Goal: Task Accomplishment & Management: Use online tool/utility

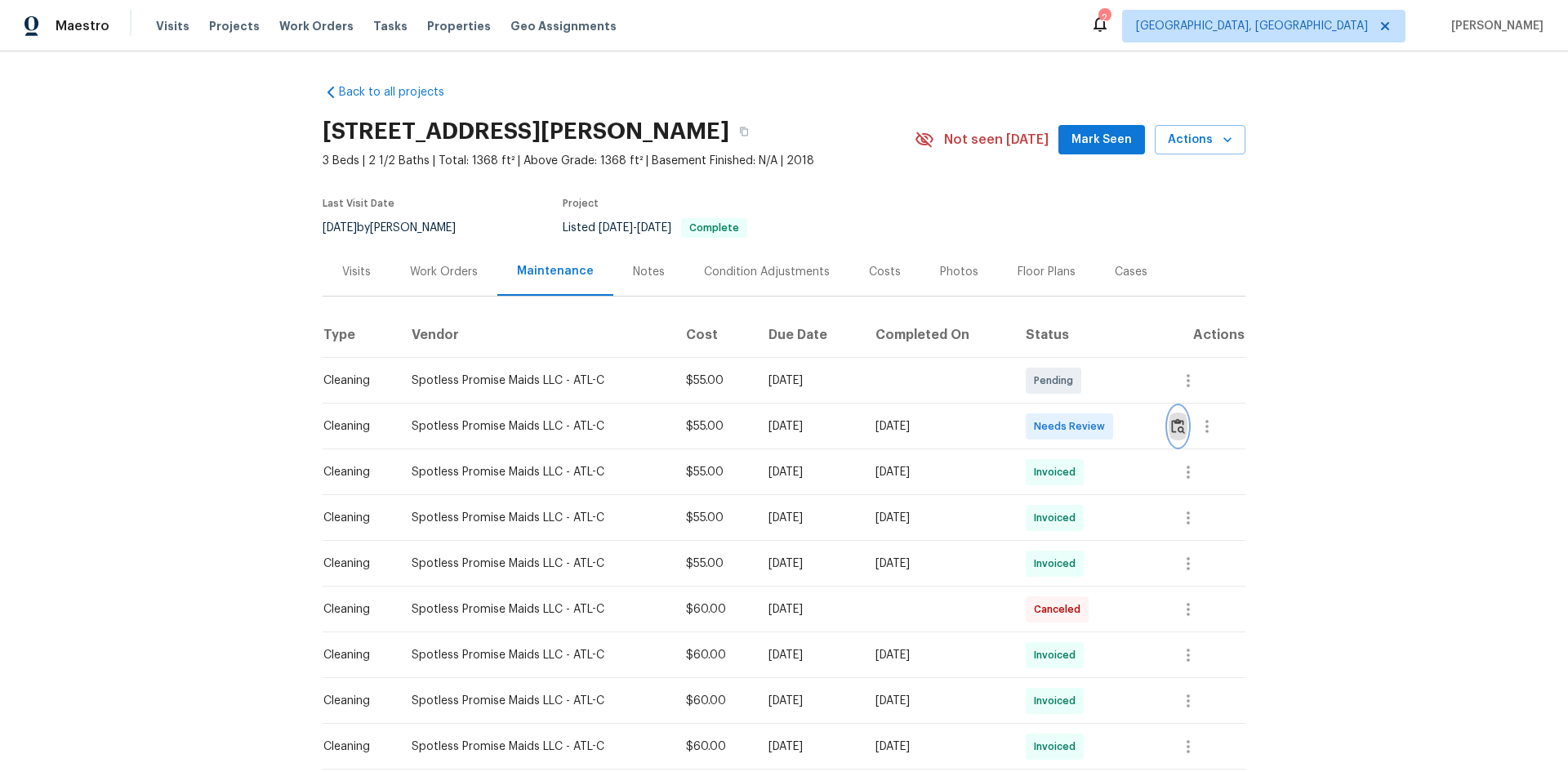
click at [1115, 428] on img "button" at bounding box center [1178, 426] width 14 height 15
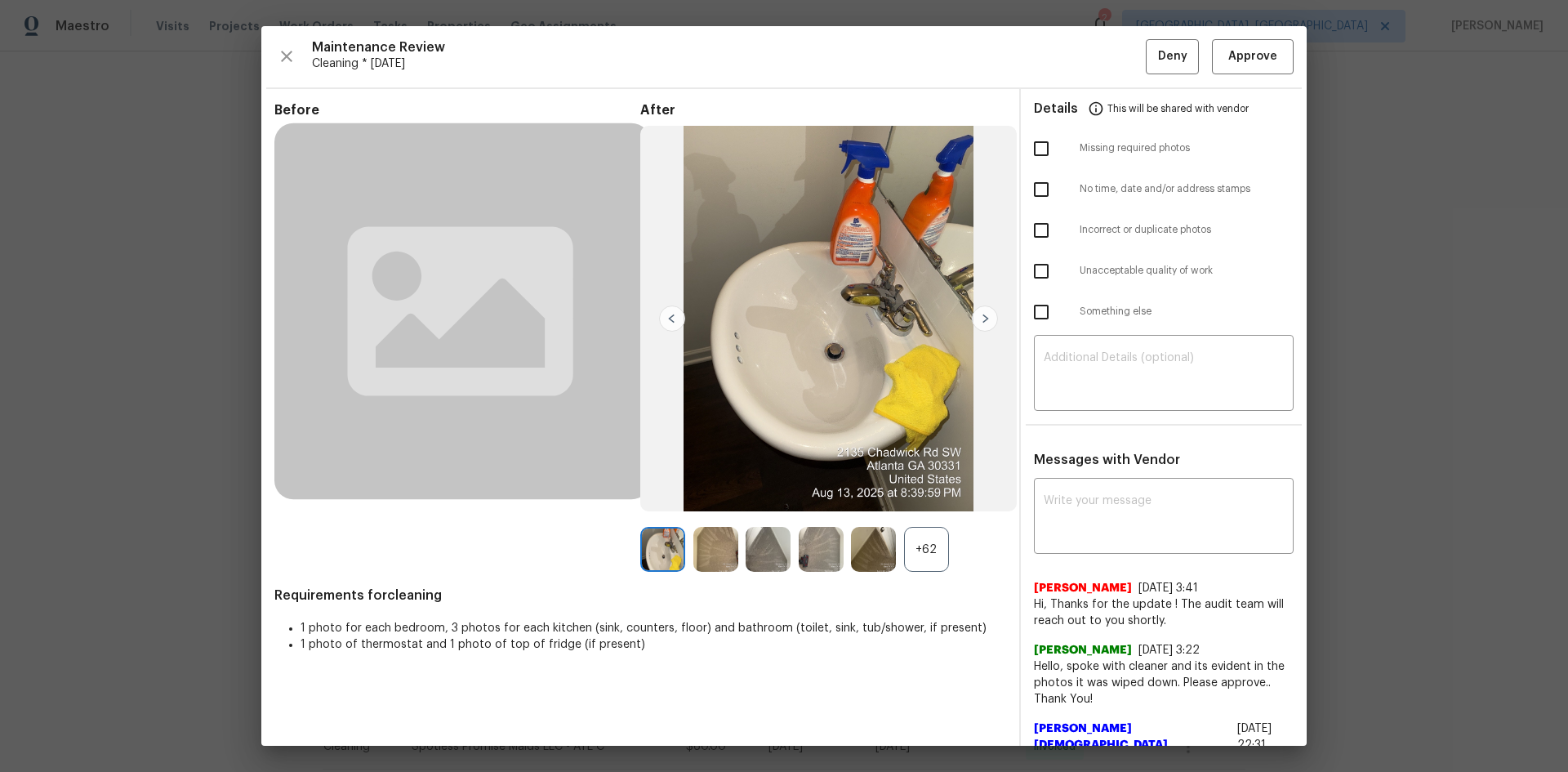
click at [932, 516] on div "+62" at bounding box center [926, 549] width 45 height 45
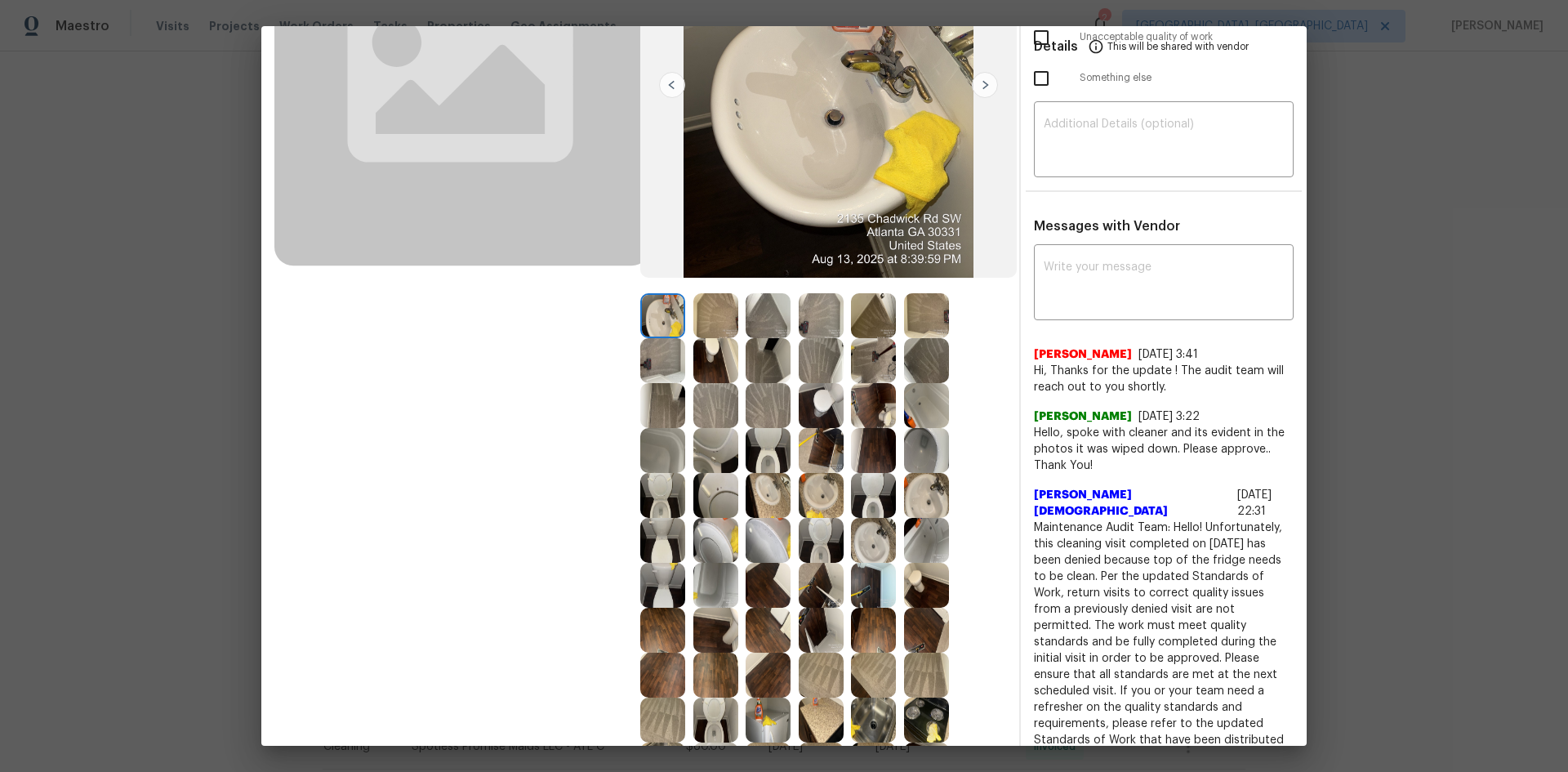
scroll to position [490, 0]
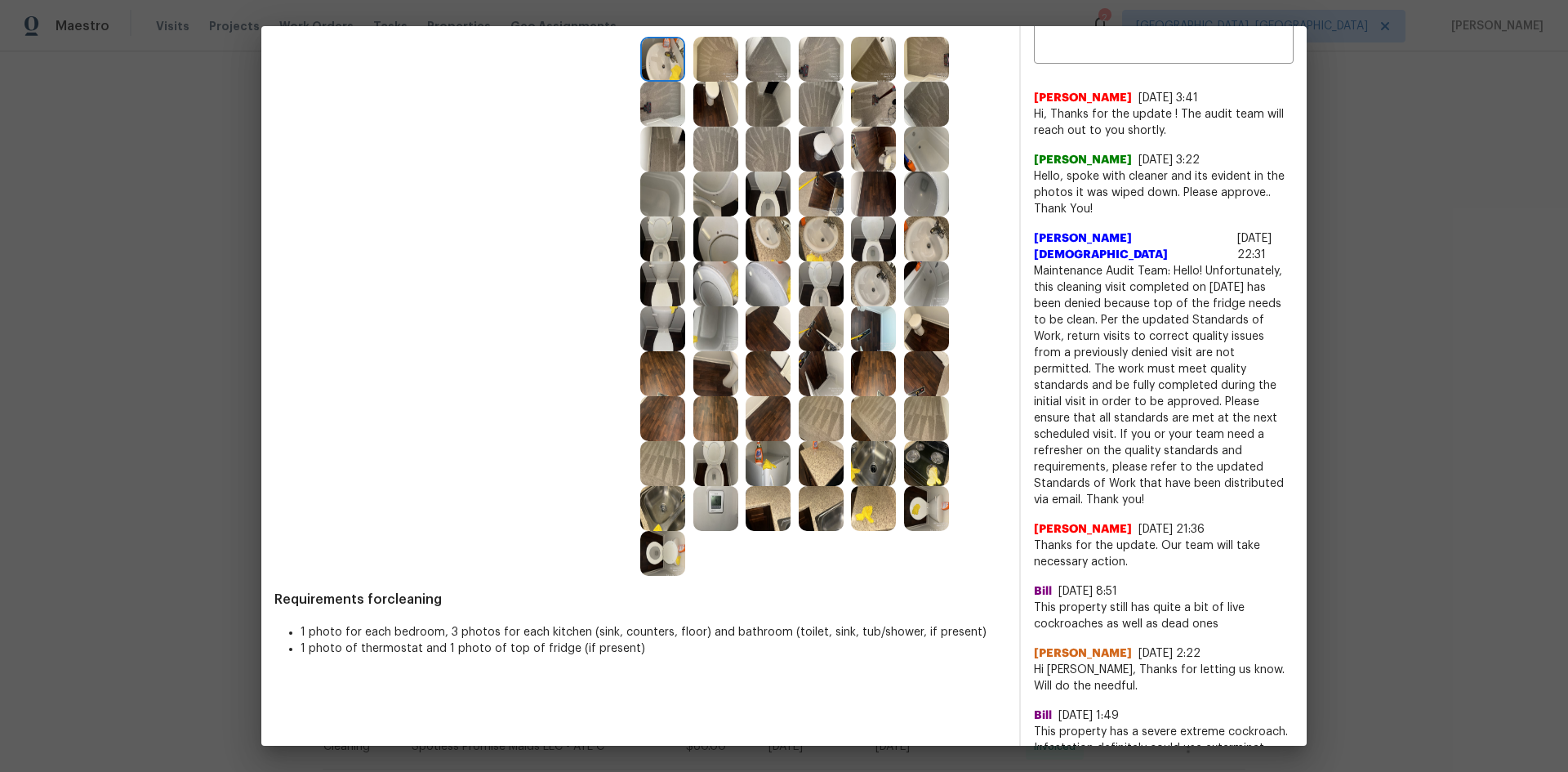
click at [714, 513] on img at bounding box center [715, 508] width 45 height 45
click at [713, 512] on img at bounding box center [715, 508] width 45 height 45
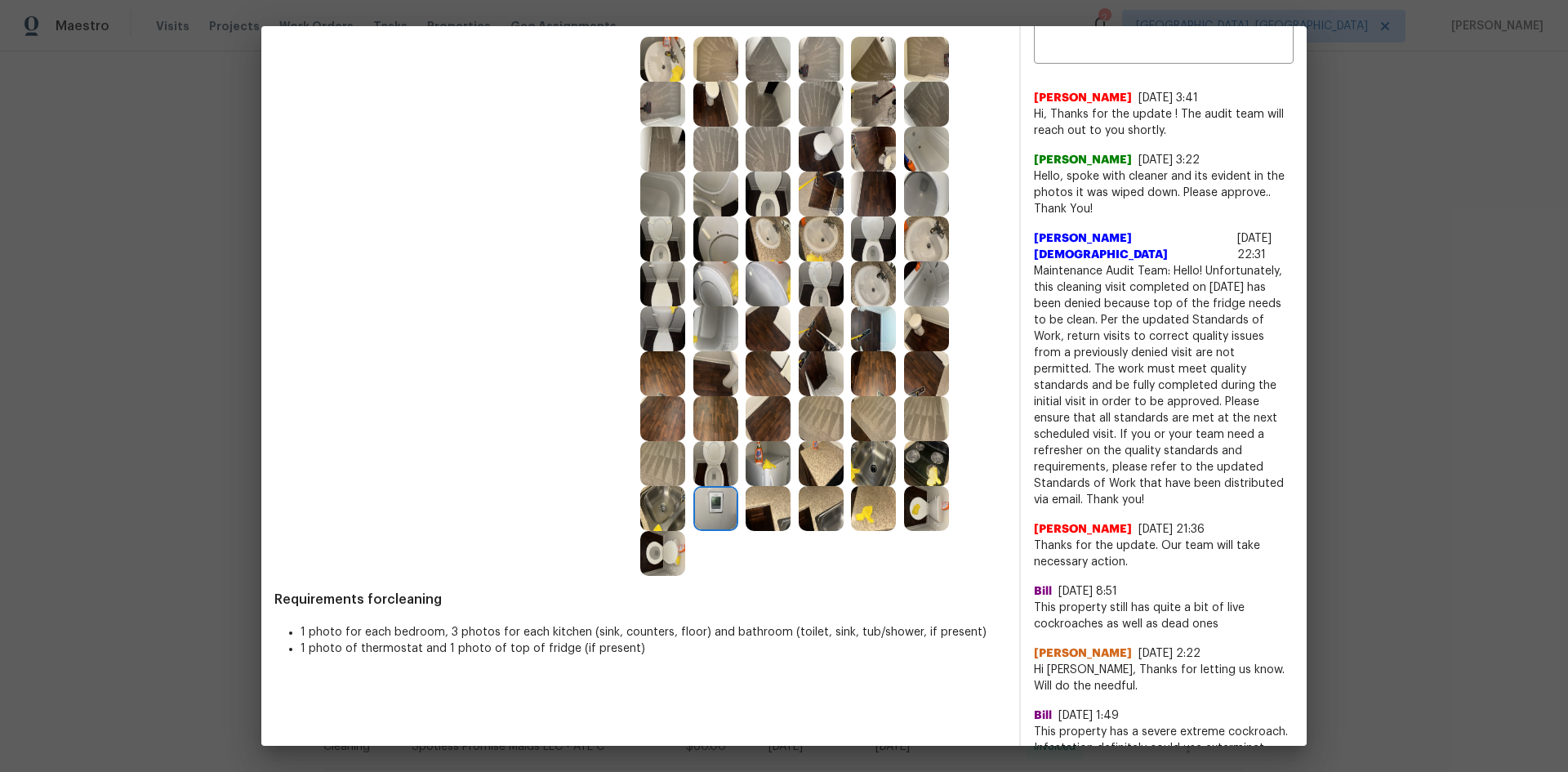
click at [713, 512] on img at bounding box center [715, 508] width 45 height 45
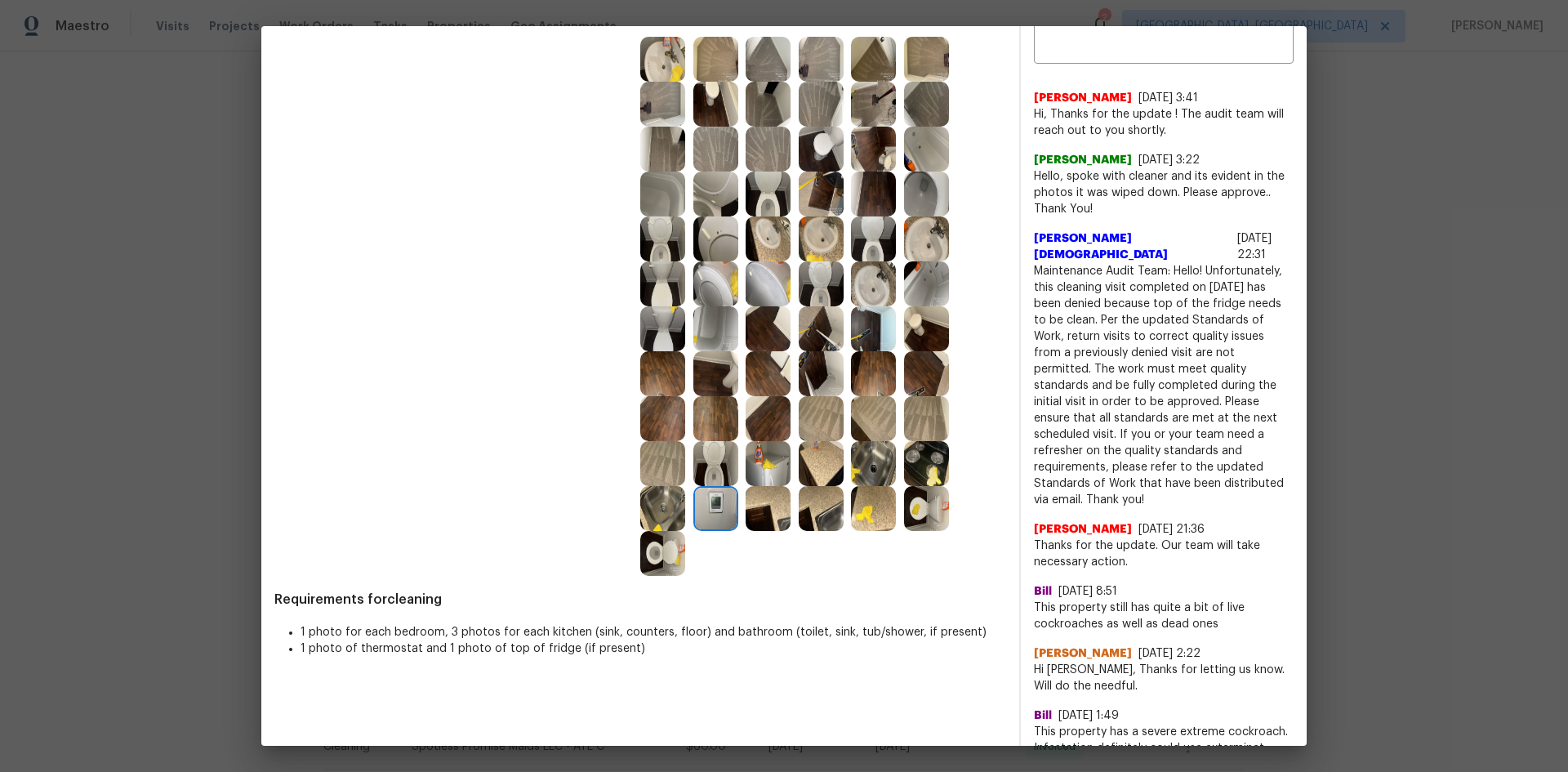
click at [713, 512] on img at bounding box center [715, 508] width 45 height 45
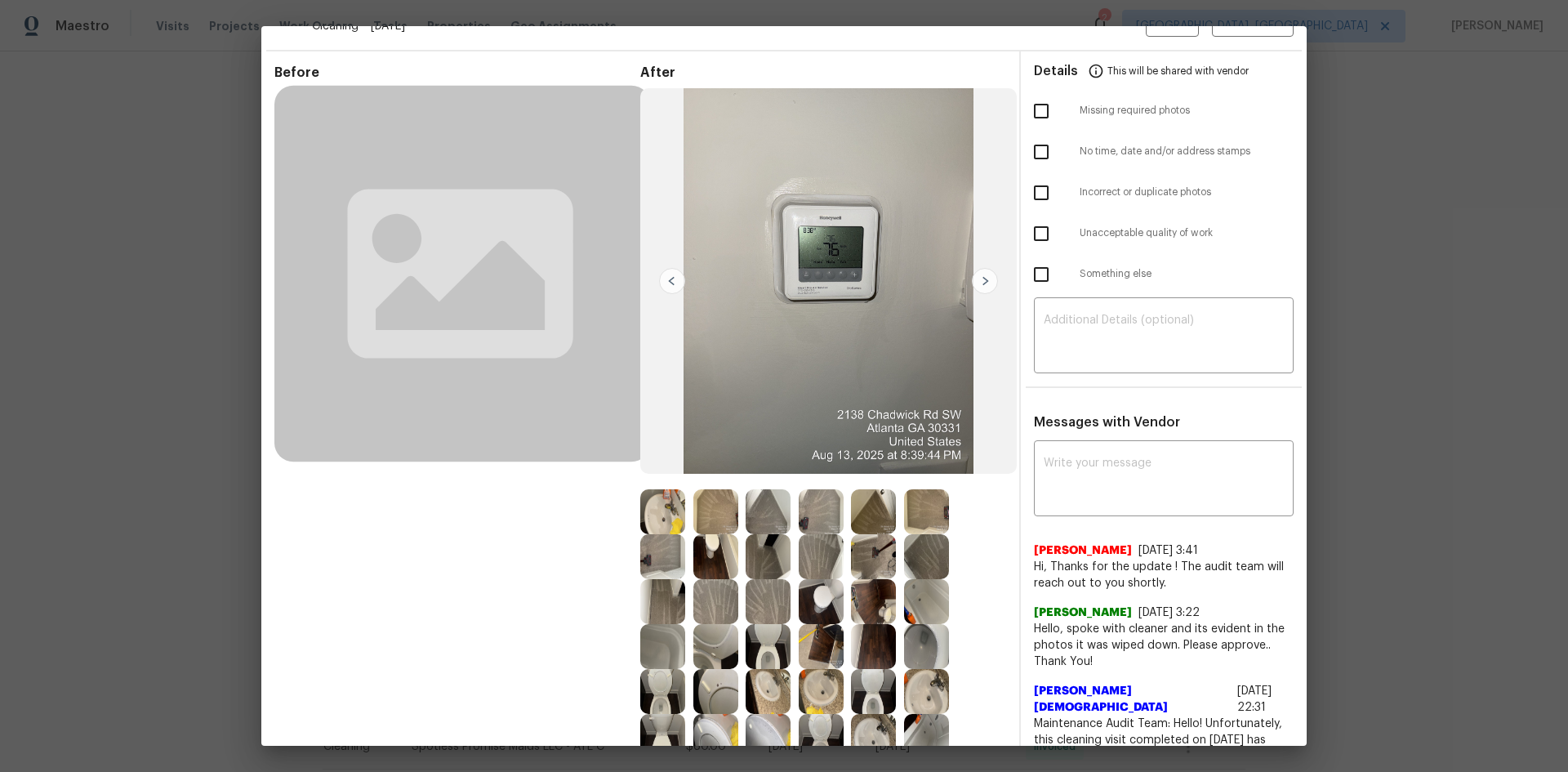
scroll to position [0, 0]
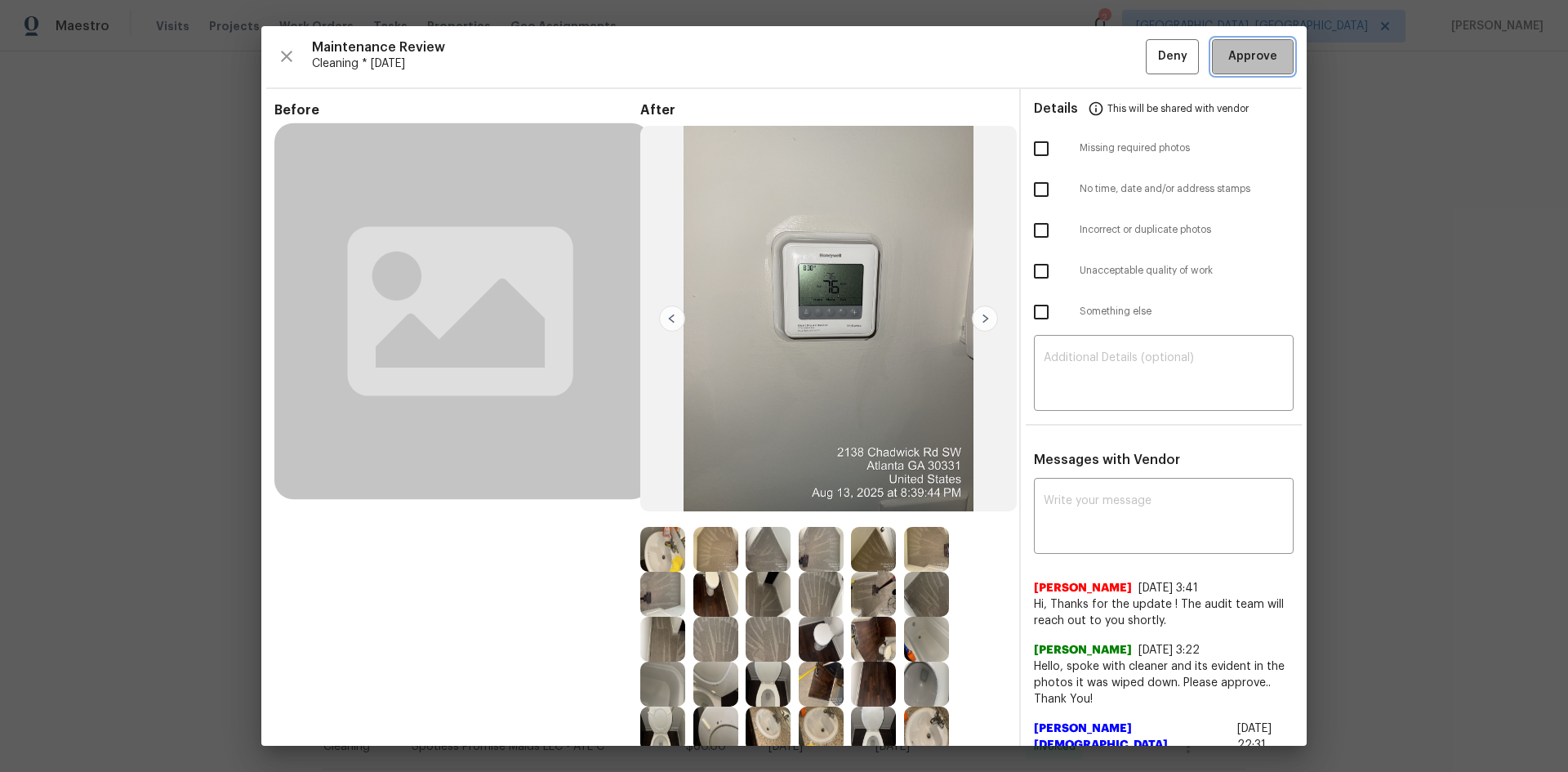
click at [1115, 61] on span "Approve" at bounding box center [1253, 57] width 49 height 21
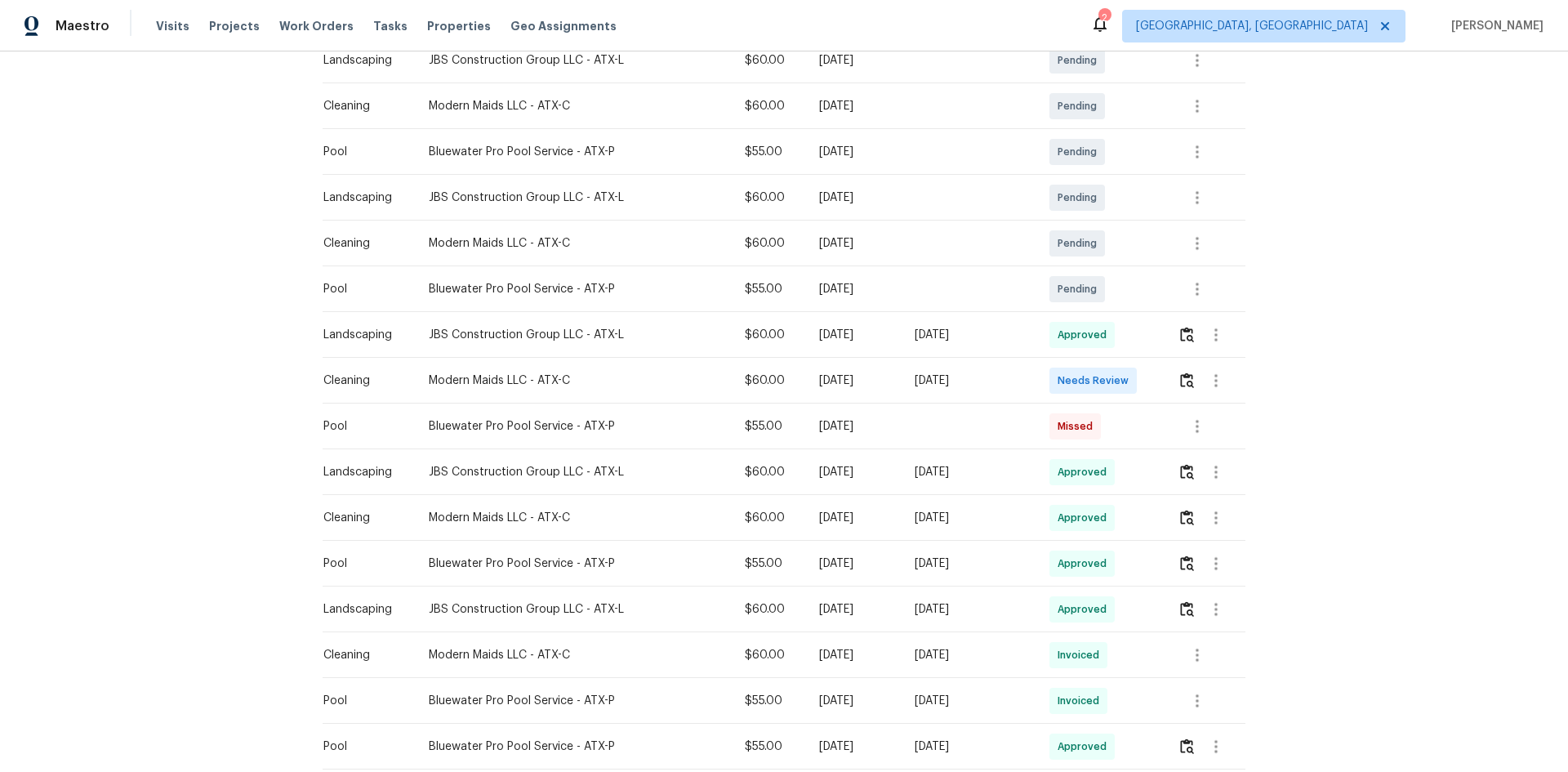
scroll to position [218, 0]
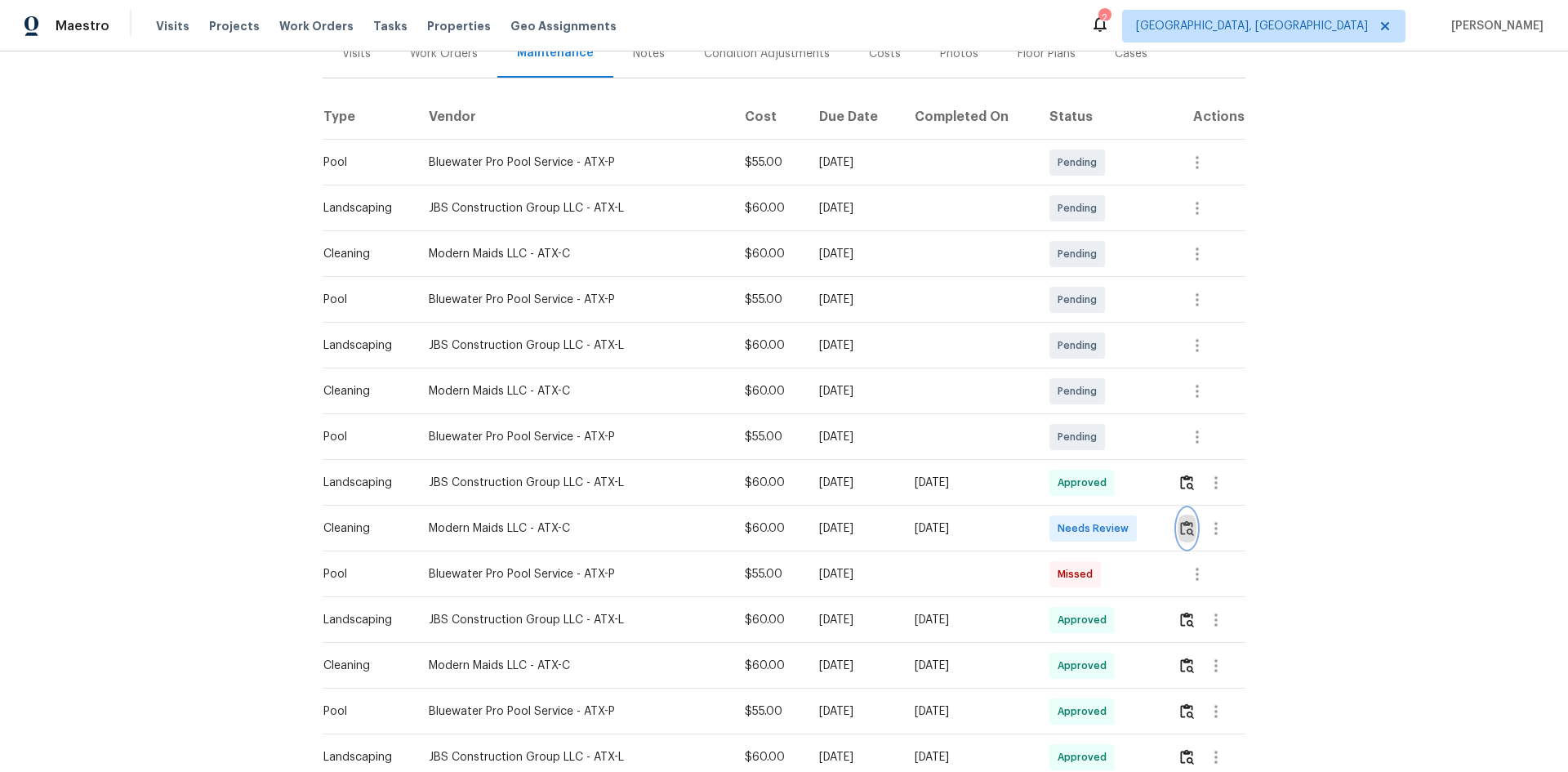
click at [1180, 524] on img "button" at bounding box center [1187, 528] width 14 height 15
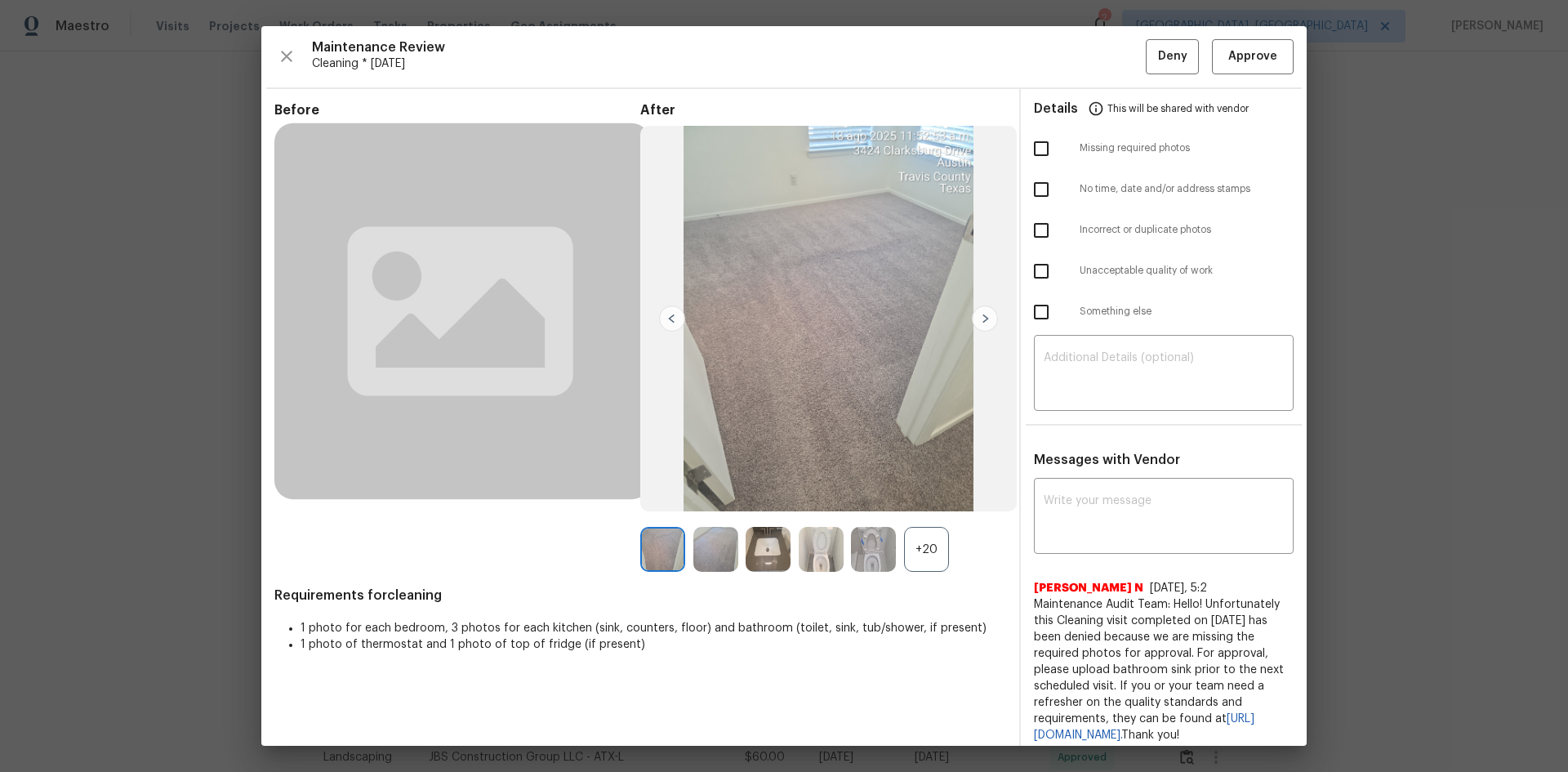
click at [917, 529] on div "+20" at bounding box center [926, 549] width 45 height 45
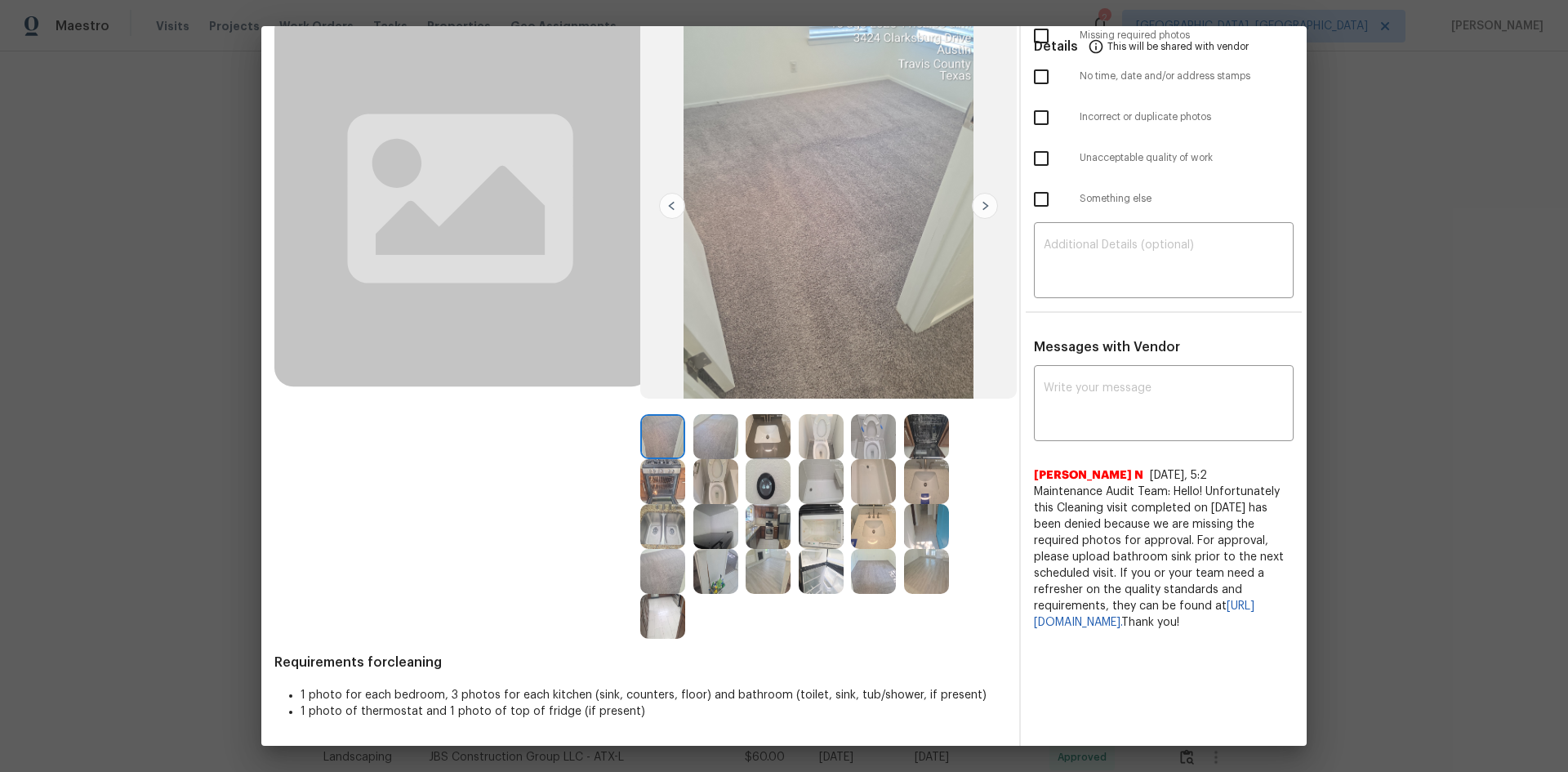
scroll to position [114, 0]
click at [753, 467] on img at bounding box center [768, 481] width 45 height 45
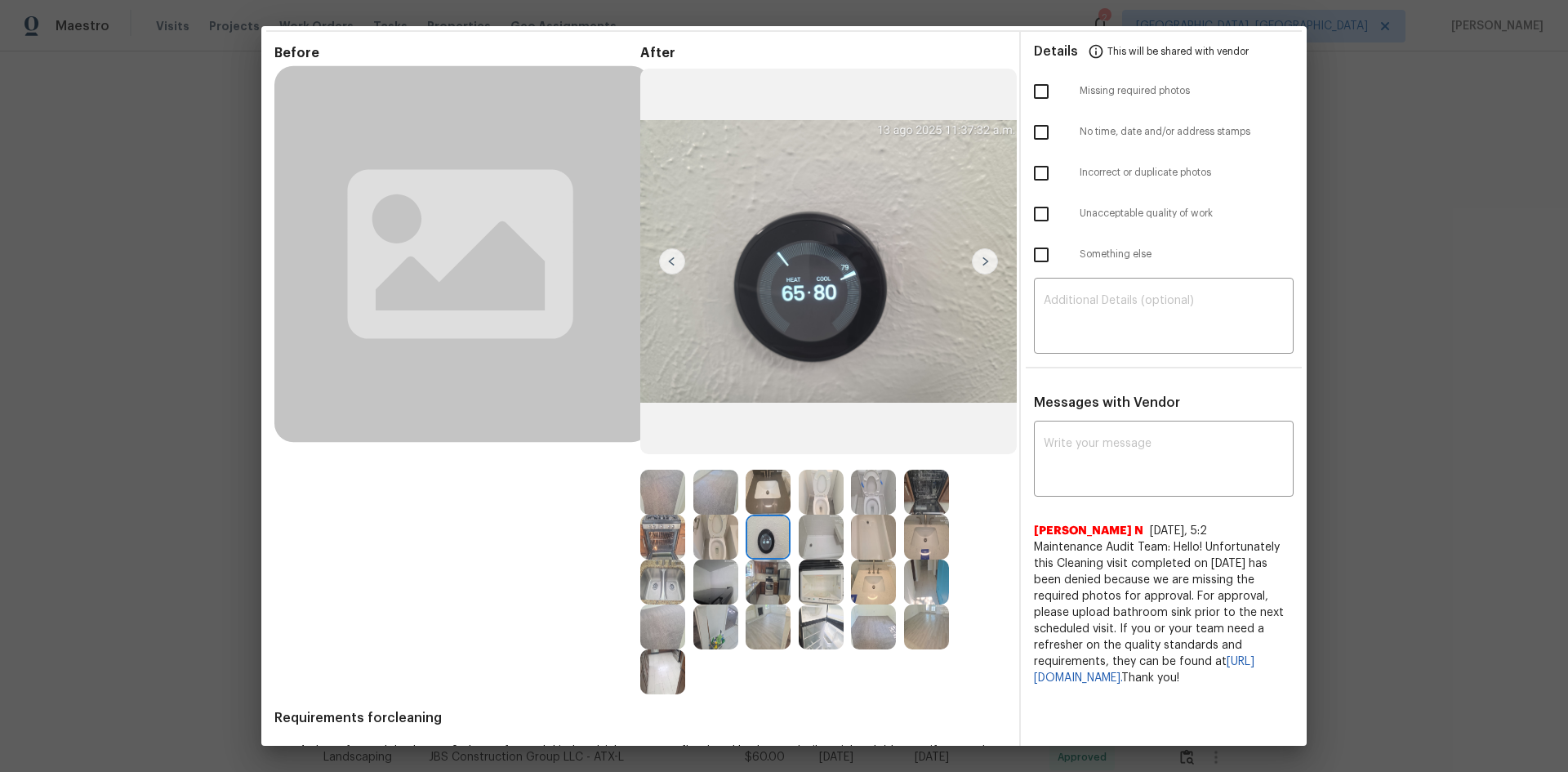
scroll to position [0, 0]
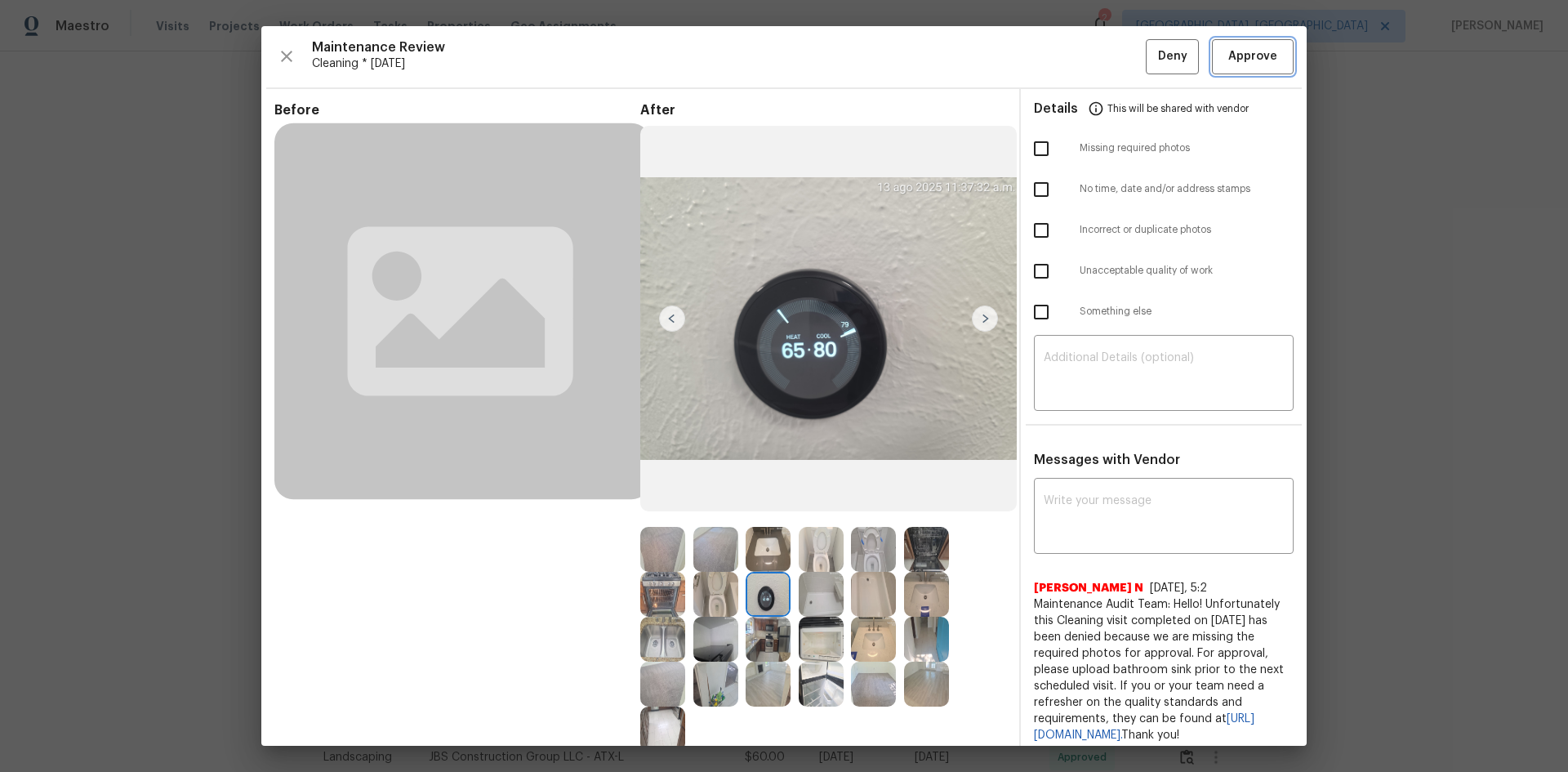
click at [1228, 69] on button "Approve" at bounding box center [1253, 57] width 81 height 35
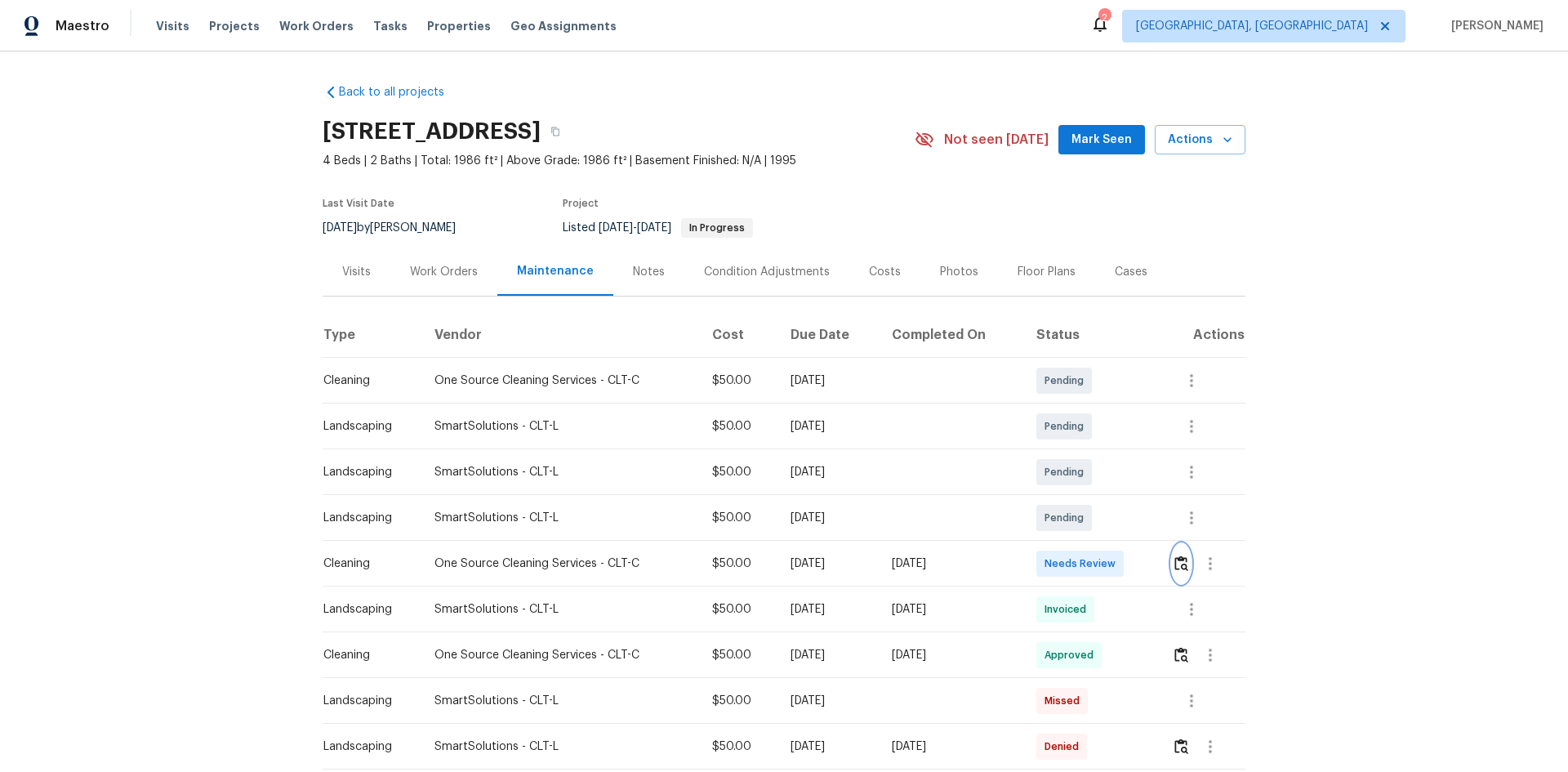
click at [1185, 560] on img "button" at bounding box center [1182, 563] width 14 height 15
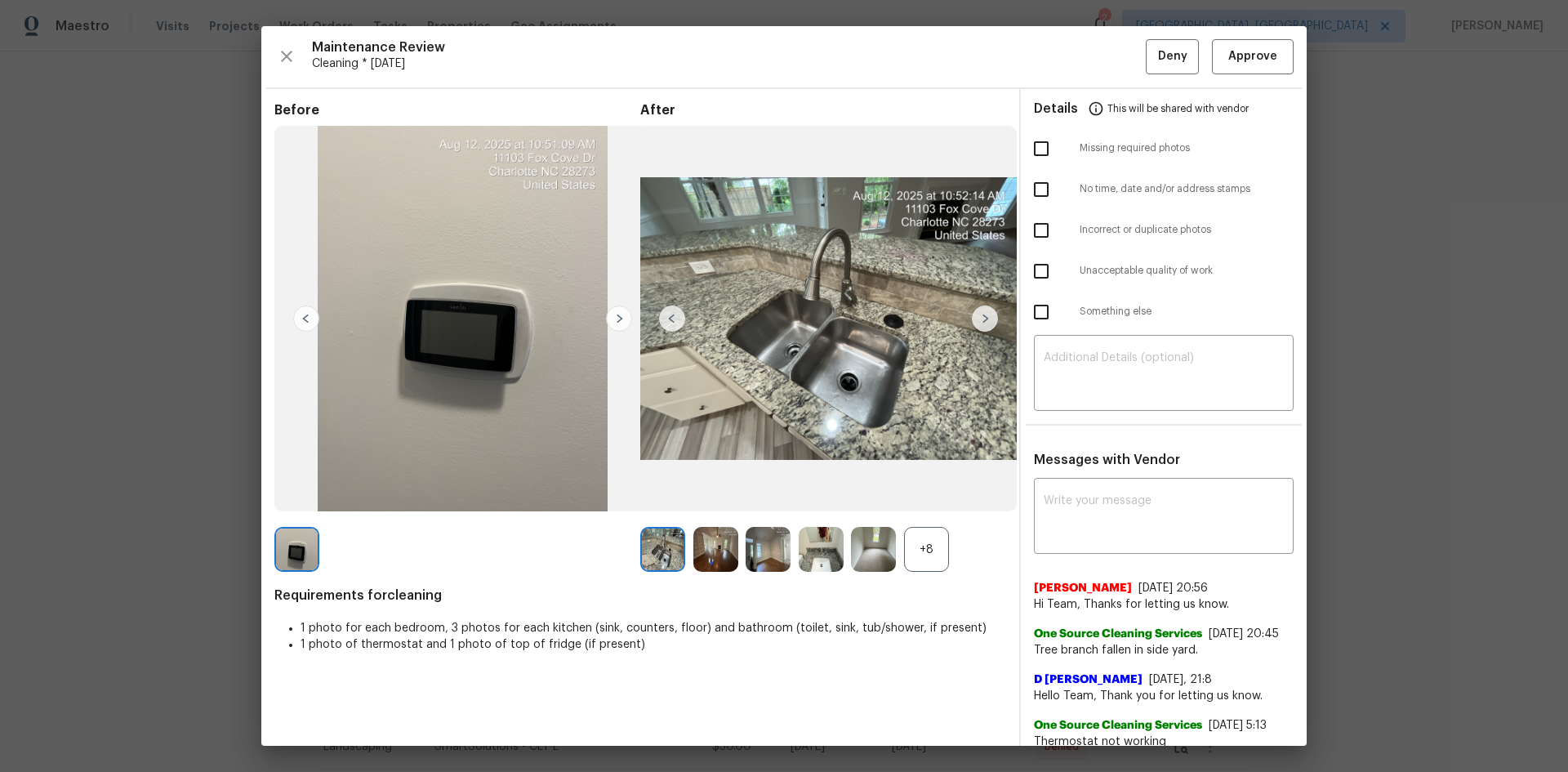
click at [1029, 156] on input "checkbox" at bounding box center [1041, 148] width 34 height 34
checkbox input "true"
click at [931, 560] on div "+8" at bounding box center [926, 549] width 45 height 45
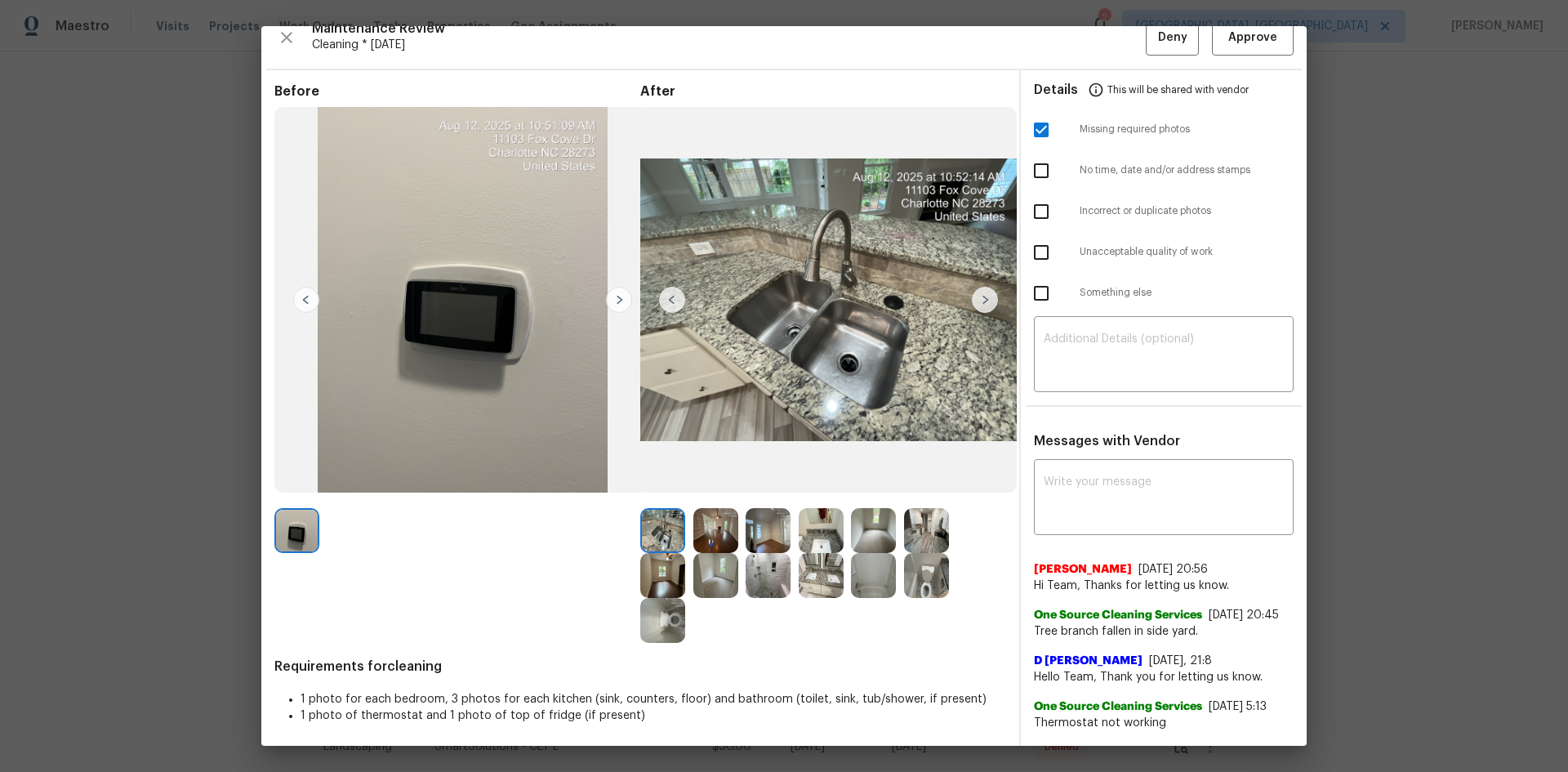
scroll to position [24, 0]
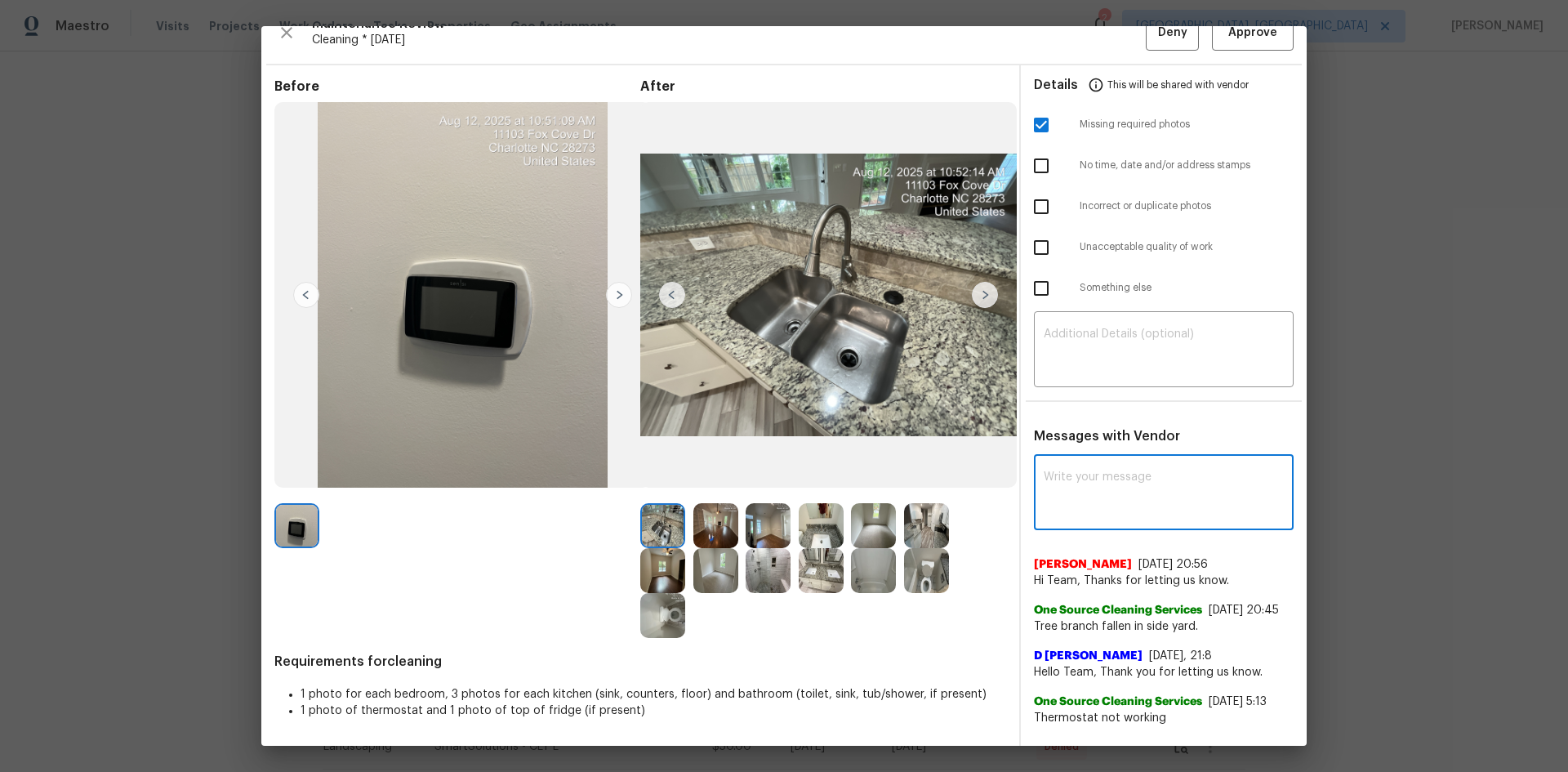
click at [1074, 510] on textarea at bounding box center [1164, 494] width 240 height 45
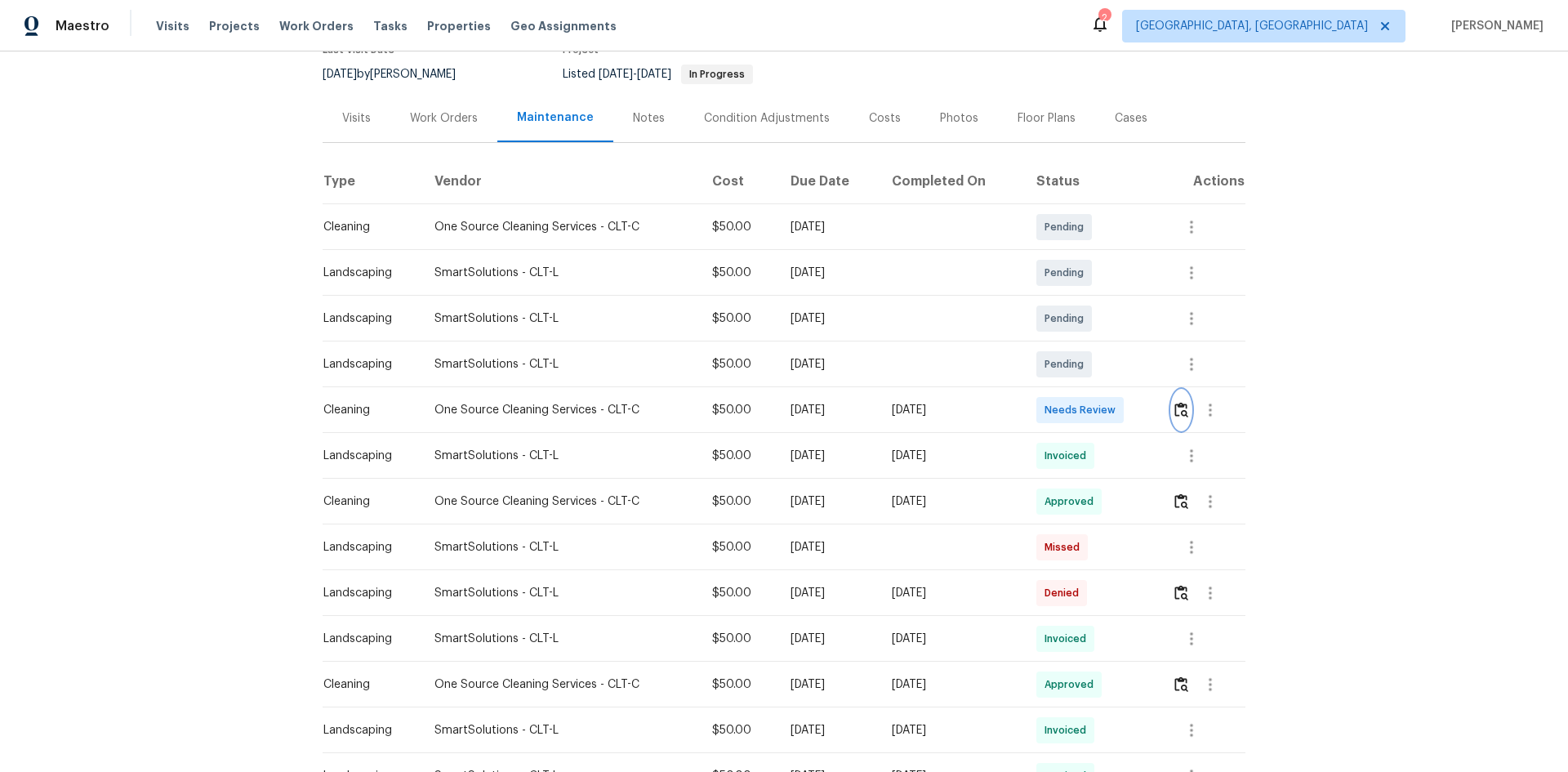
scroll to position [0, 0]
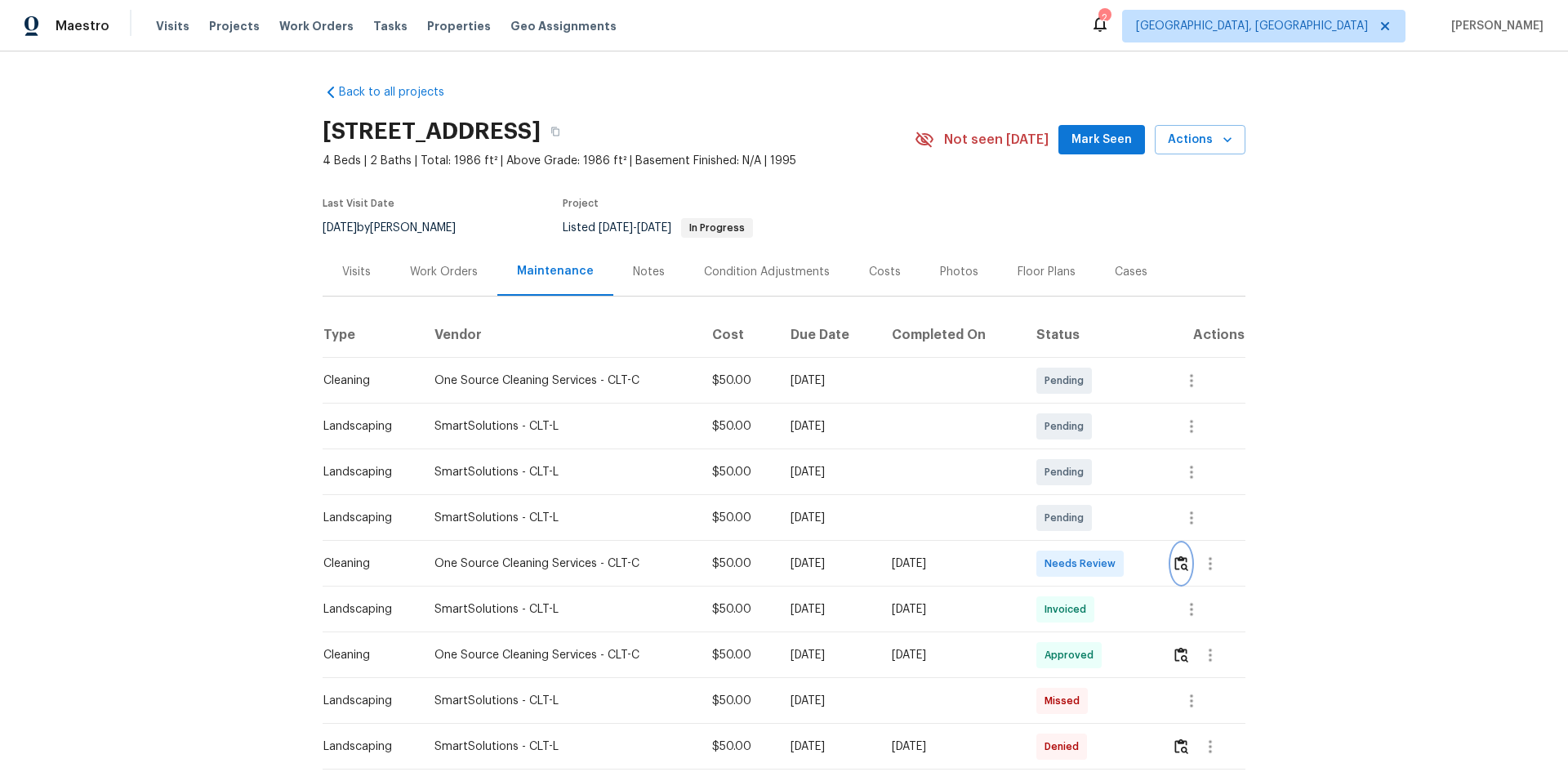
click at [1179, 555] on img "button" at bounding box center [1182, 563] width 14 height 15
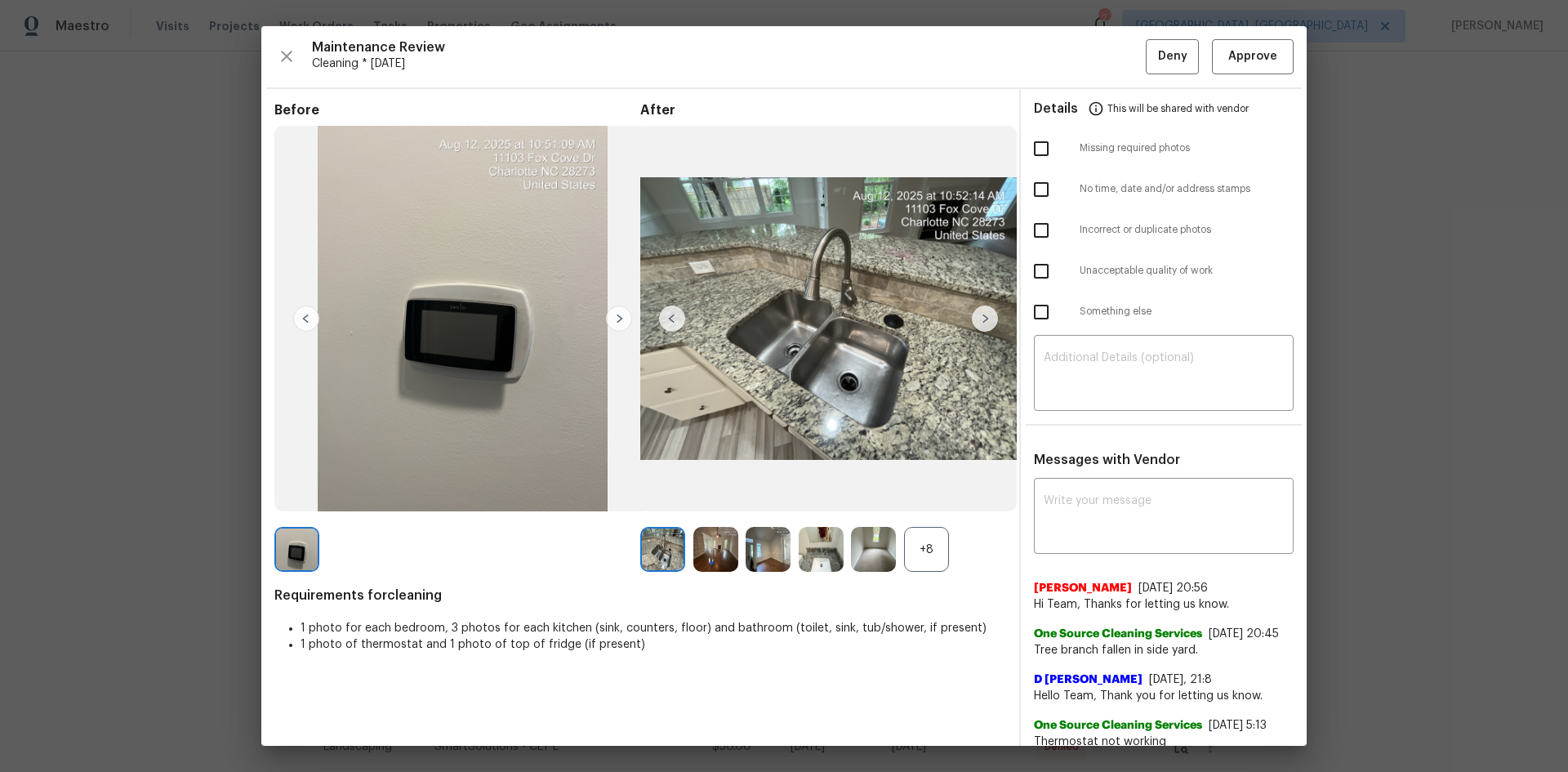
click at [936, 552] on div "+8" at bounding box center [926, 549] width 45 height 45
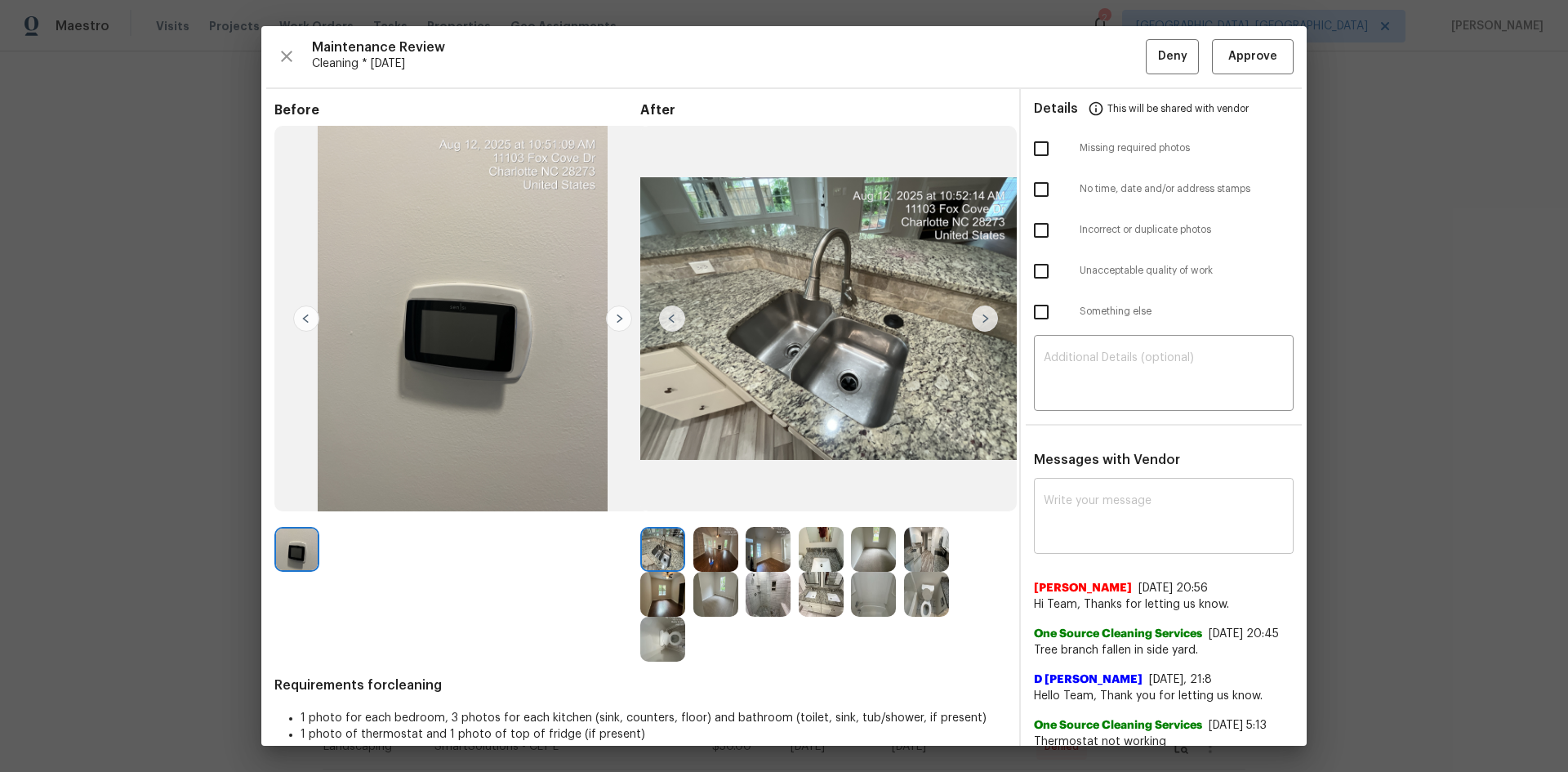
click at [1116, 539] on textarea at bounding box center [1164, 518] width 240 height 45
paste textarea "Maintenance Audit Team: Hello! Unfortunately, this cleaning visit completed on …"
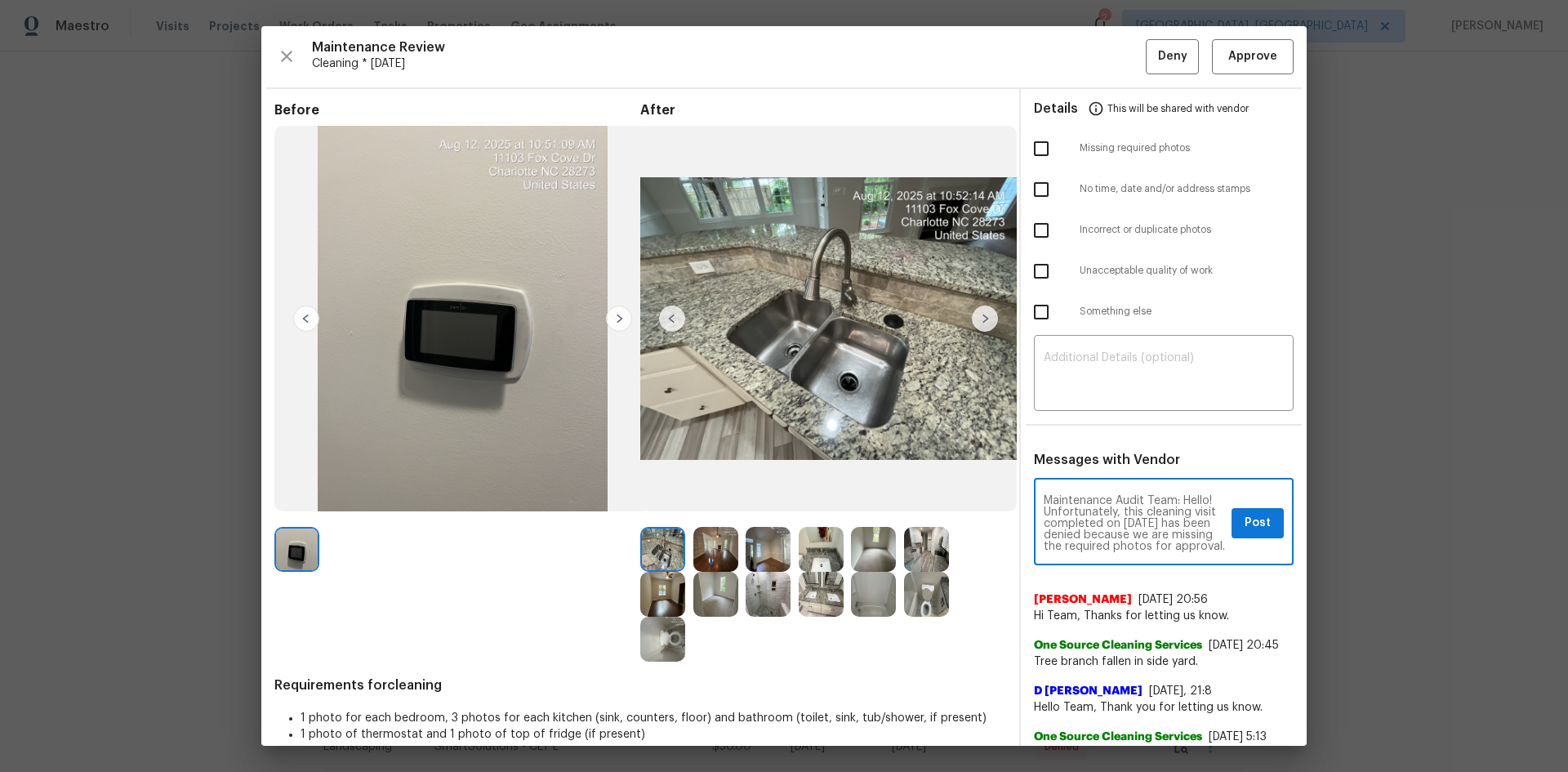
scroll to position [229, 0]
type textarea "Maintenance Audit Team: Hello! Unfortunately, this cleaning visit completed on …"
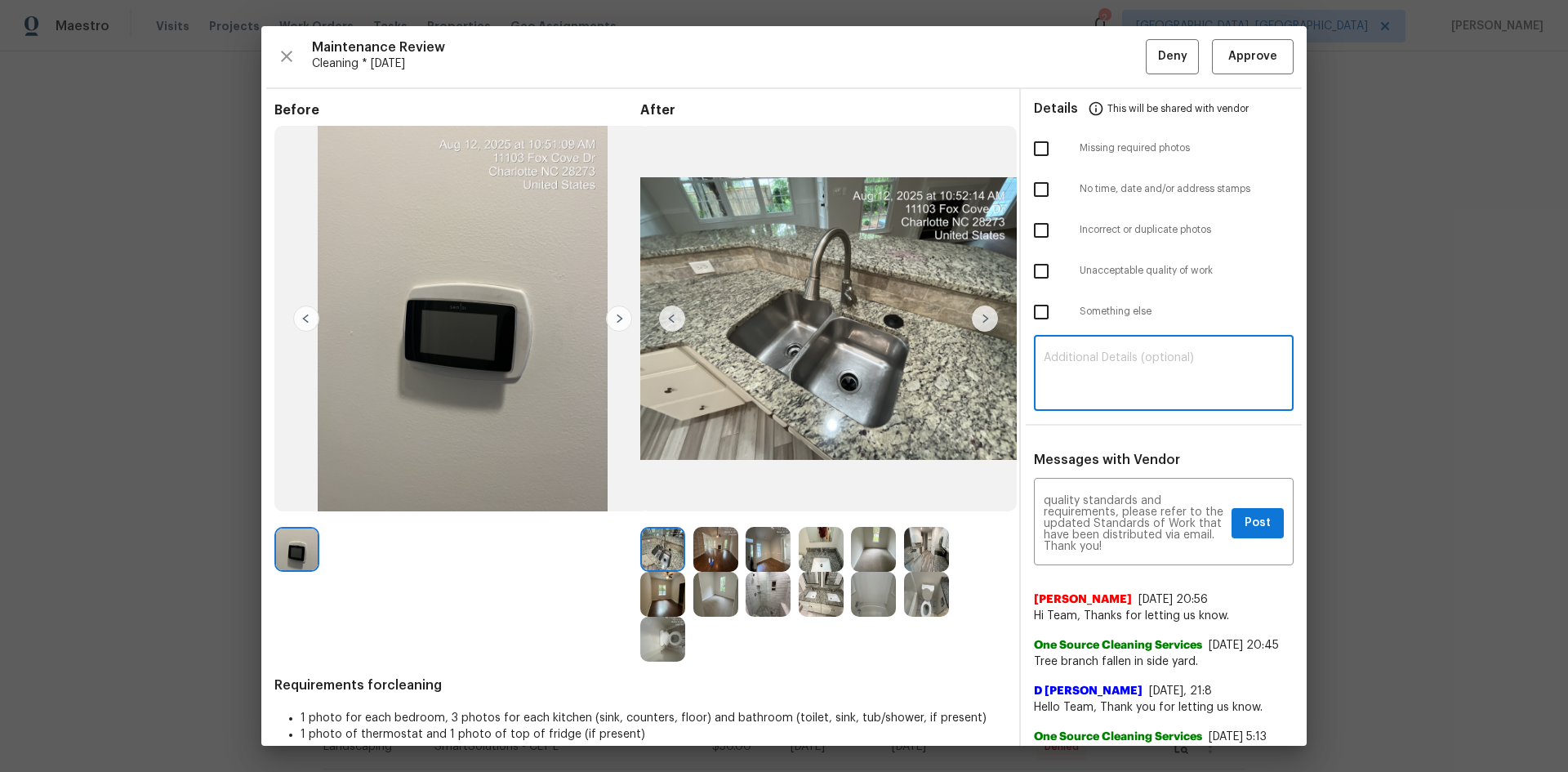
click at [1110, 397] on textarea at bounding box center [1164, 374] width 240 height 45
paste textarea "Maintenance Audit Team: Hello! Unfortunately, this cleaning visit completed on …"
type textarea "Maintenance Audit Team: Hello! Unfortunately, this cleaning visit completed on …"
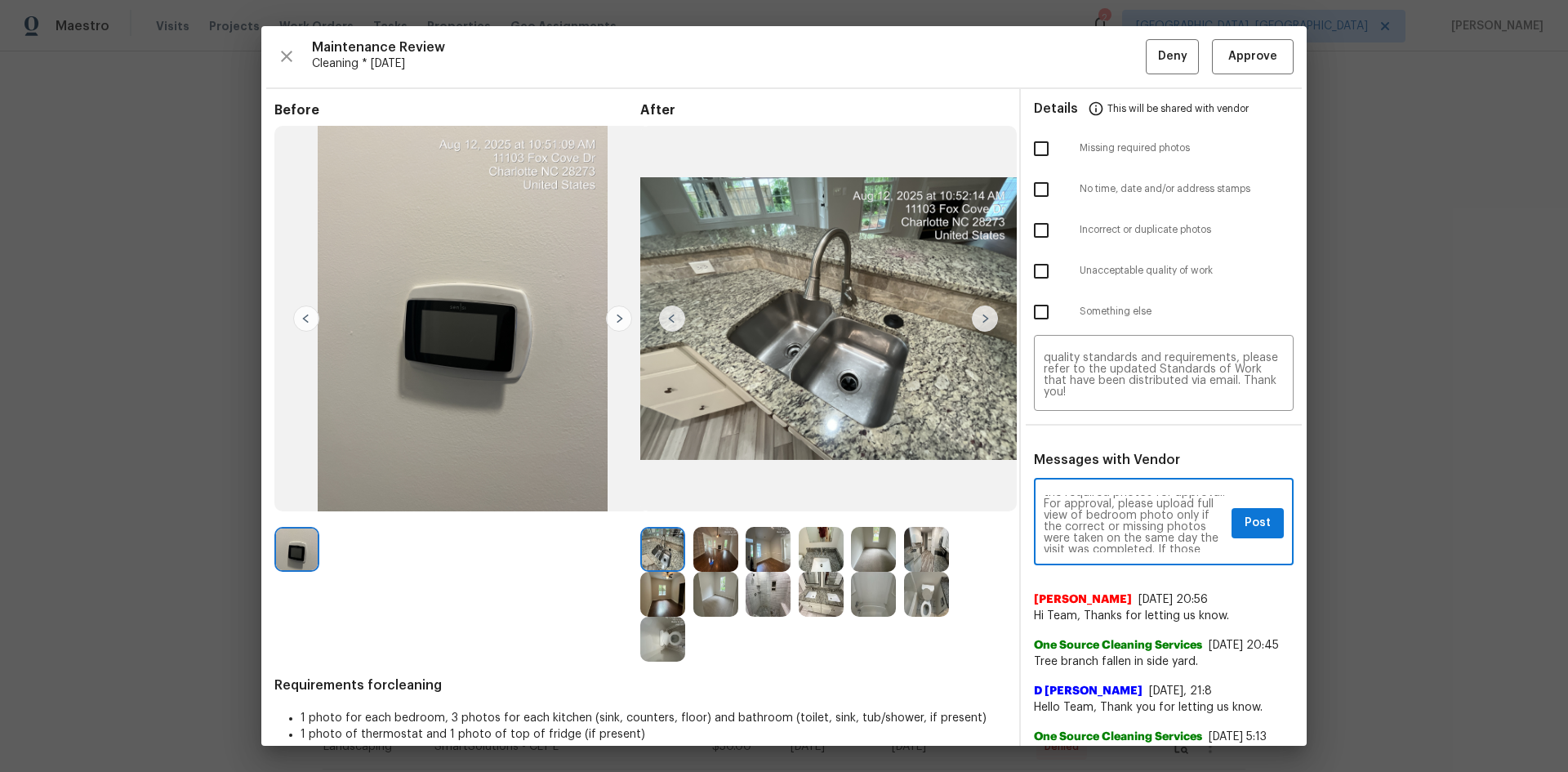
scroll to position [65, 0]
click at [1092, 515] on textarea "Maintenance Audit Team: Hello! Unfortunately, this cleaning visit completed on …" at bounding box center [1134, 524] width 182 height 57
type textarea "Maintenance Audit Team: Hello! Unfortunately, this cleaning visit completed on …"
click at [1122, 395] on textarea "Maintenance Audit Team: Hello! Unfortunately, this cleaning visit completed on …" at bounding box center [1164, 374] width 240 height 45
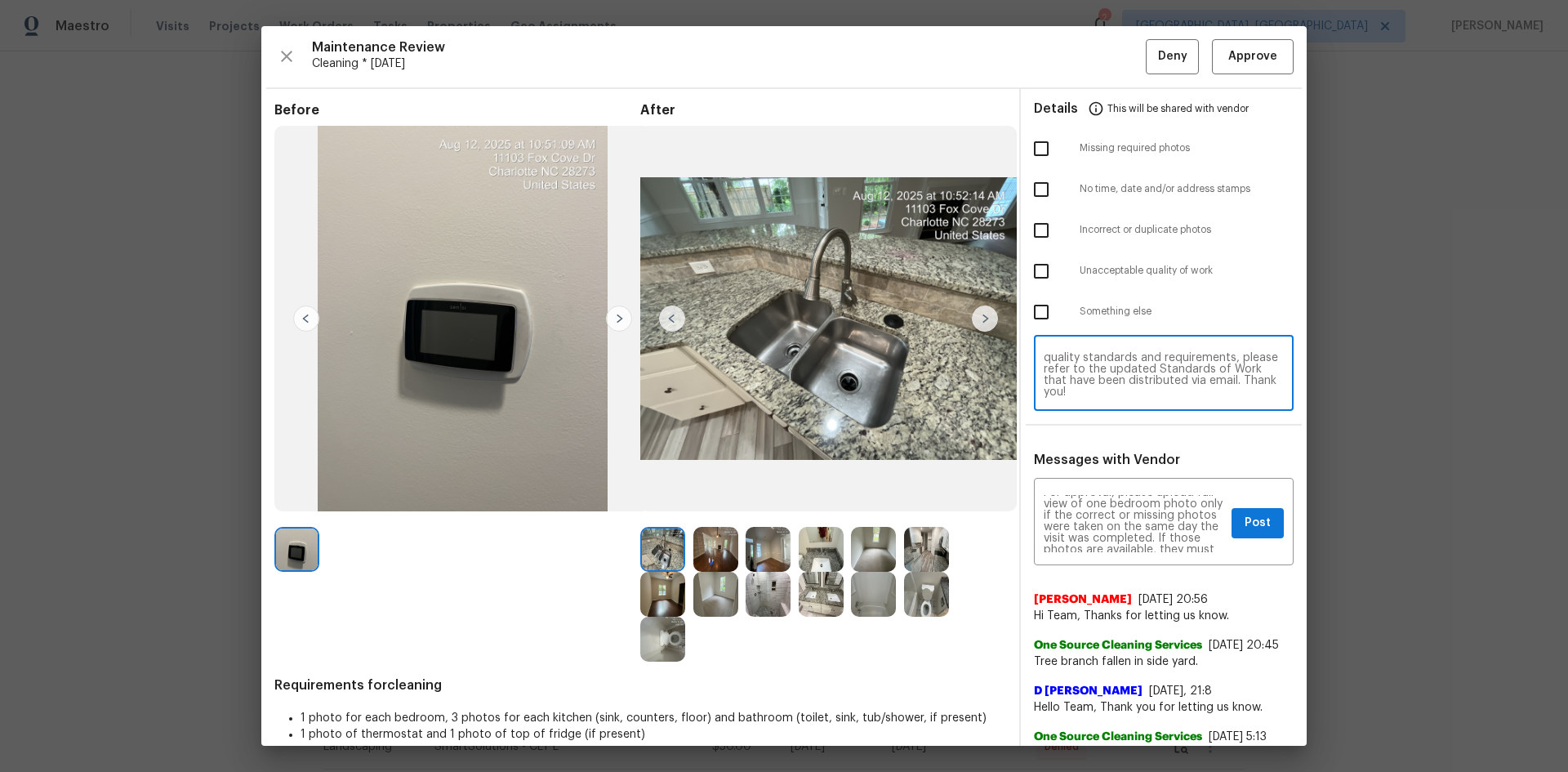
paste textarea "one"
type textarea "Maintenance Audit Team: Hello! Unfortunately, this cleaning visit completed on …"
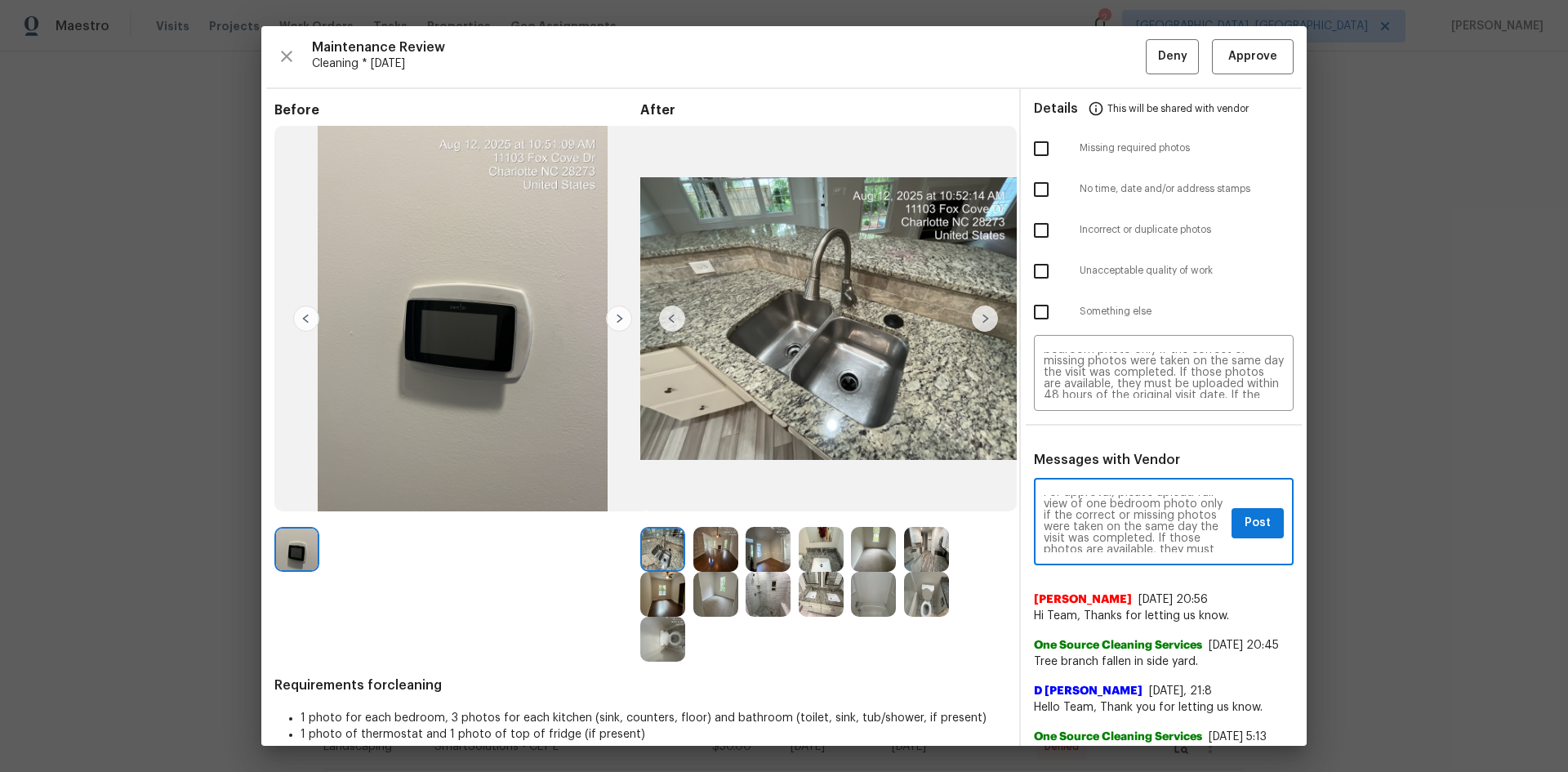
scroll to position [98, 0]
click at [1231, 530] on button "Post" at bounding box center [1257, 523] width 52 height 30
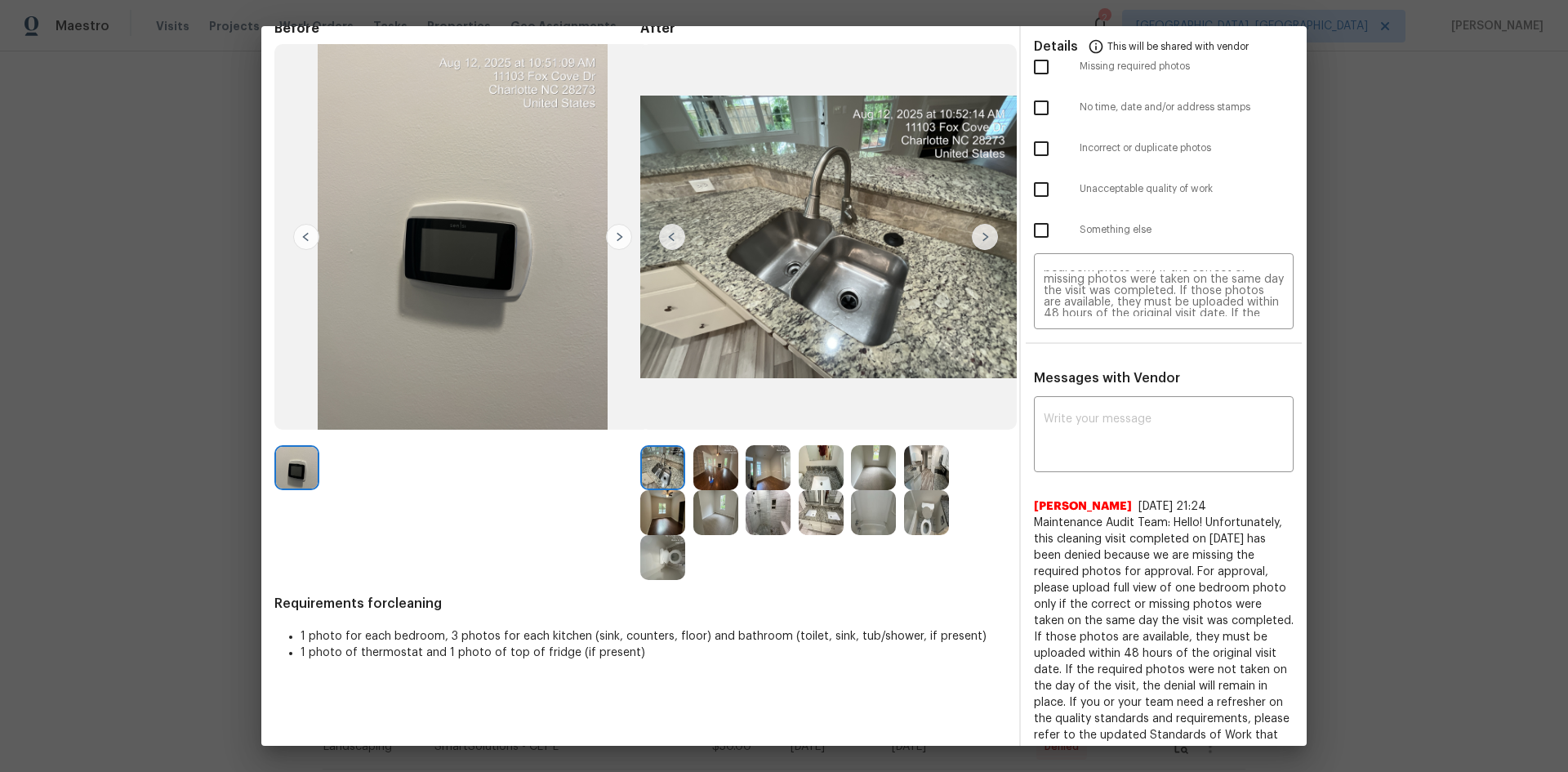
scroll to position [0, 0]
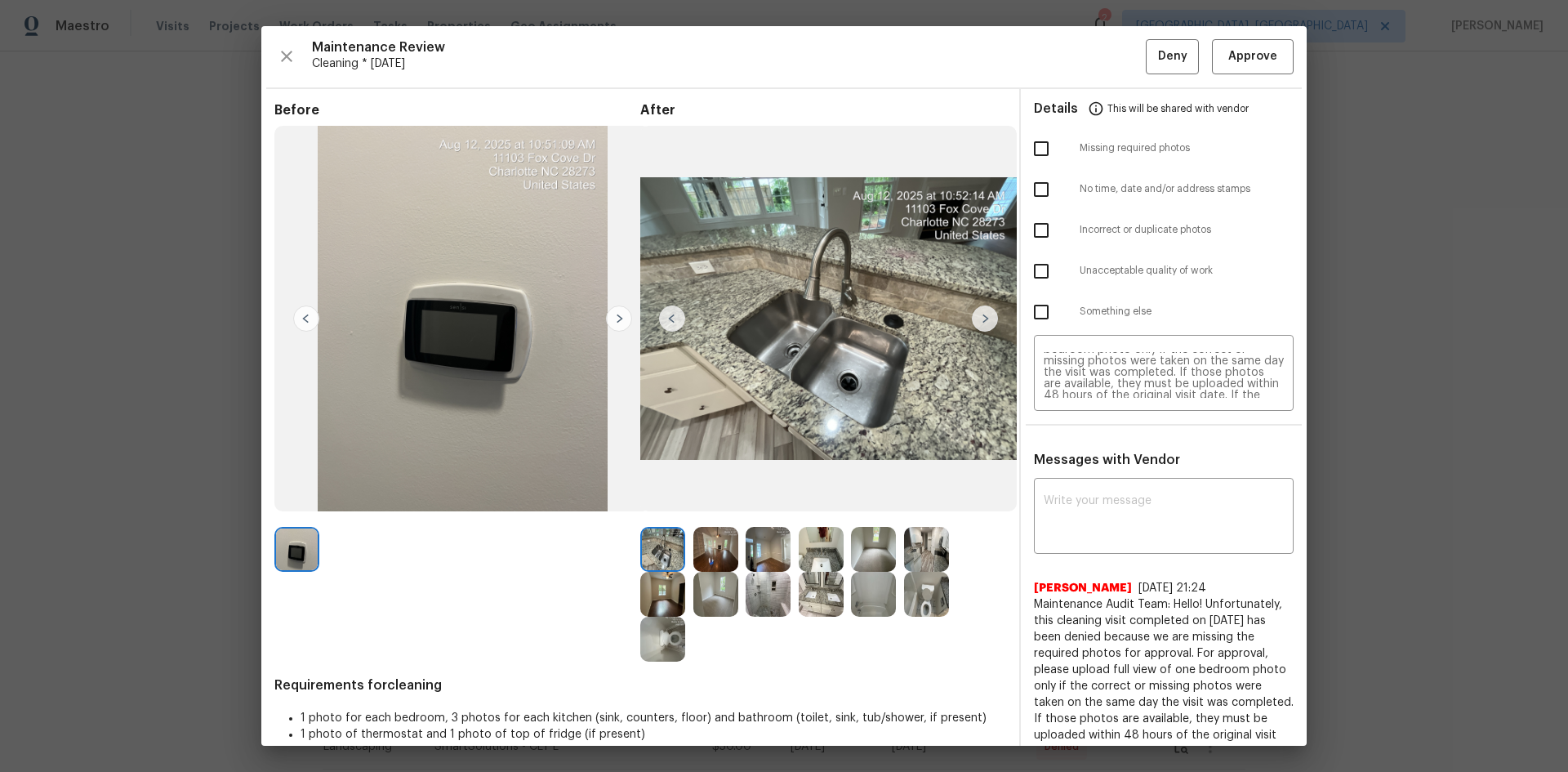
click at [1037, 151] on input "checkbox" at bounding box center [1041, 148] width 34 height 34
checkbox input "true"
click at [1158, 65] on span "Deny" at bounding box center [1173, 57] width 29 height 21
